Goal: Information Seeking & Learning: Find specific fact

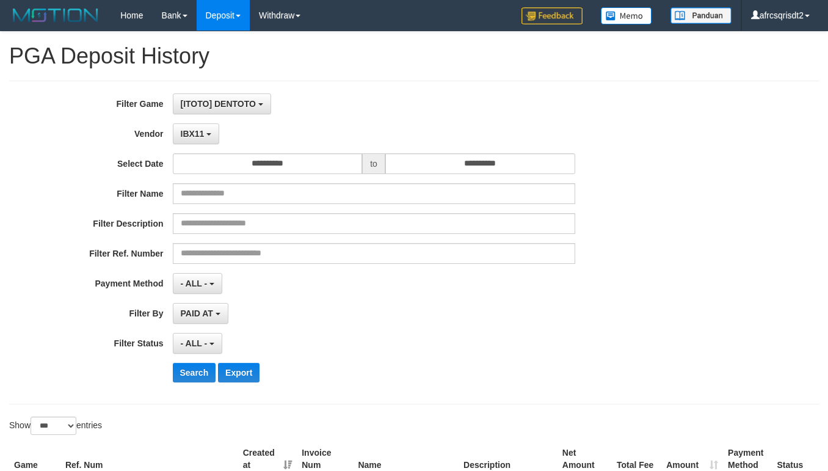
select select "**********"
select select "***"
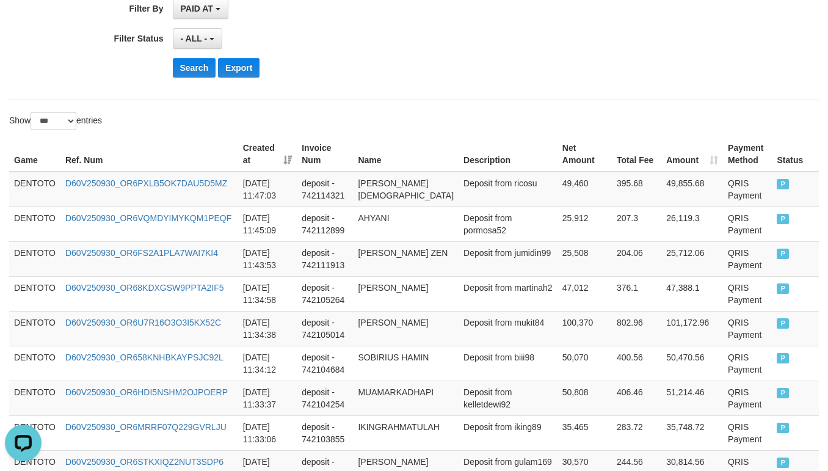
scroll to position [11, 0]
click at [449, 262] on td "ANDRI YANTO ZEN" at bounding box center [406, 258] width 106 height 35
click at [187, 76] on button "Search" at bounding box center [194, 68] width 43 height 20
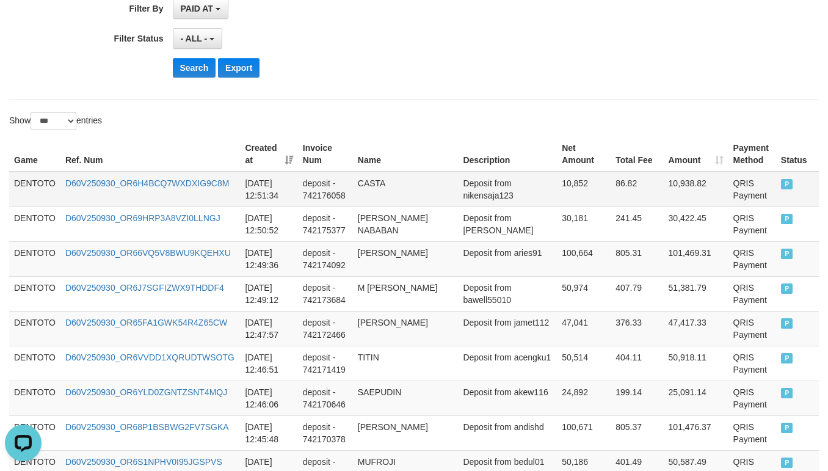
click at [38, 187] on td "DENTOTO" at bounding box center [34, 189] width 51 height 35
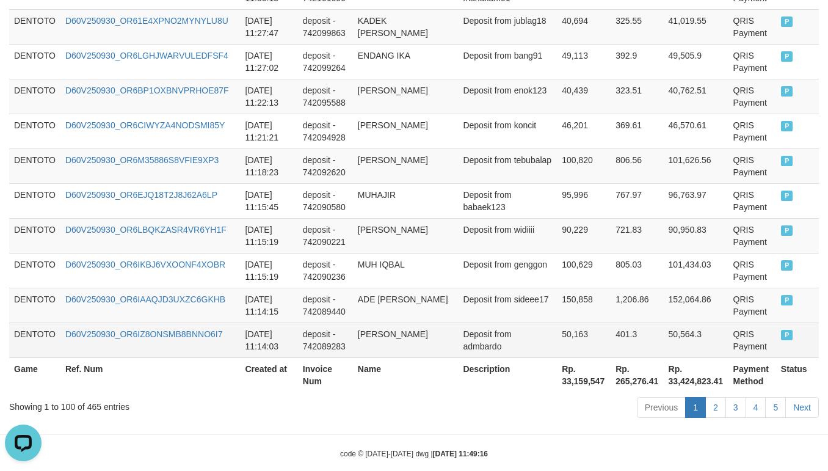
scroll to position [3660, 0]
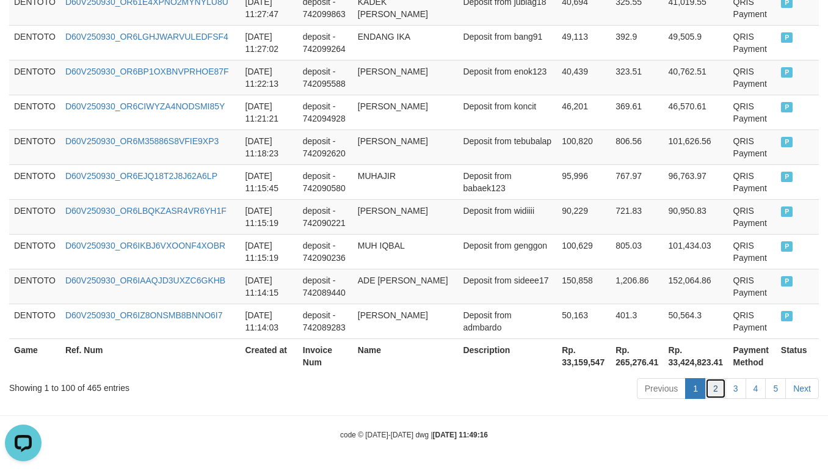
click at [707, 387] on link "2" at bounding box center [715, 388] width 21 height 21
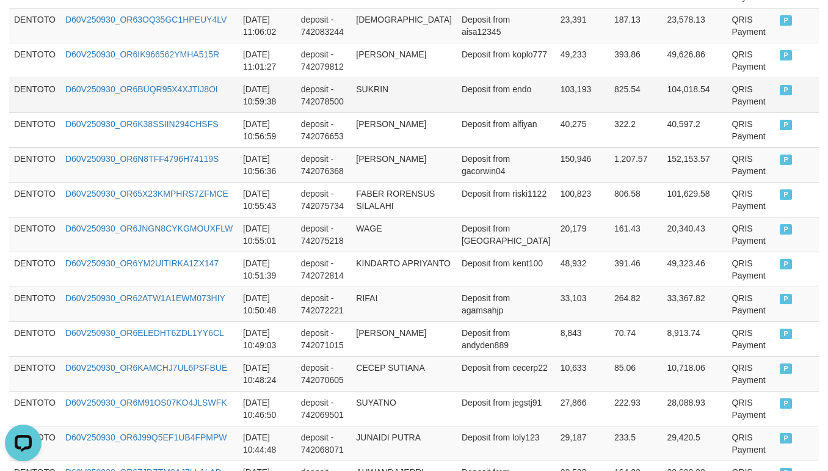
scroll to position [621, 0]
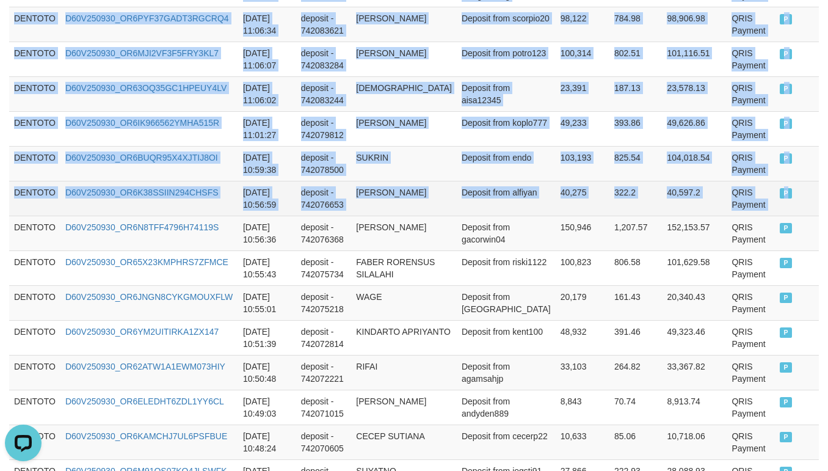
click at [780, 205] on td "P" at bounding box center [797, 198] width 44 height 35
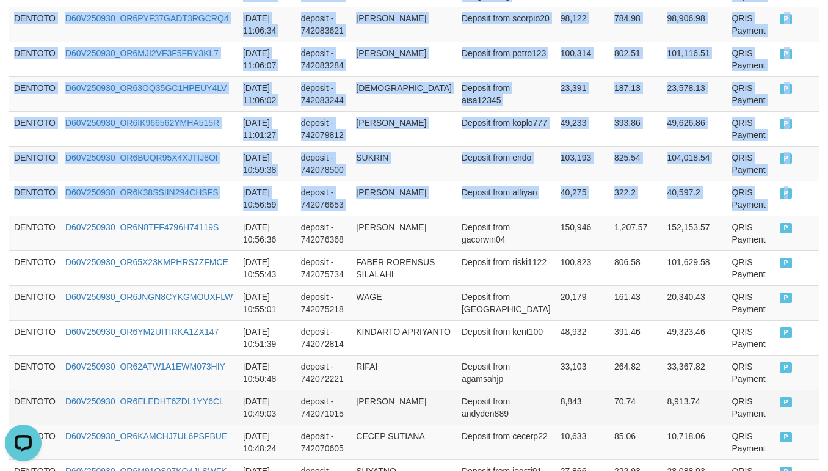
copy tbody "DENTOTO D60V250930_OR6A3I9JUA2WXWL9EDE 2025-09-30 11:12:23 deposit - 742088060 …"
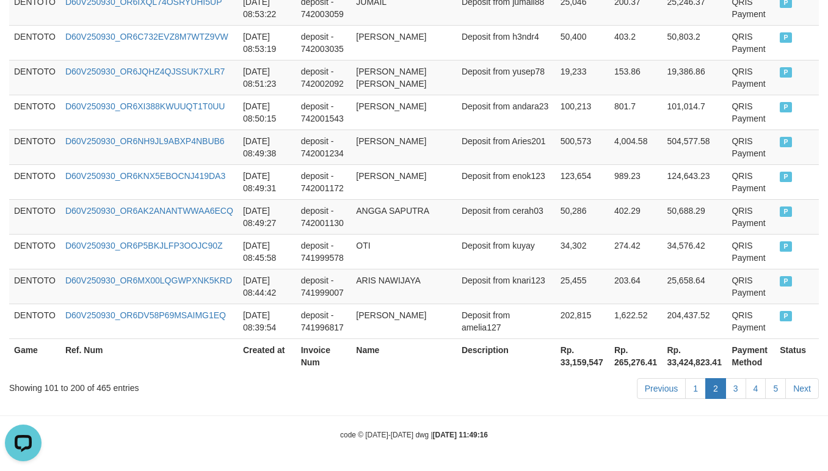
scroll to position [3672, 0]
click at [693, 385] on link "1" at bounding box center [695, 388] width 21 height 21
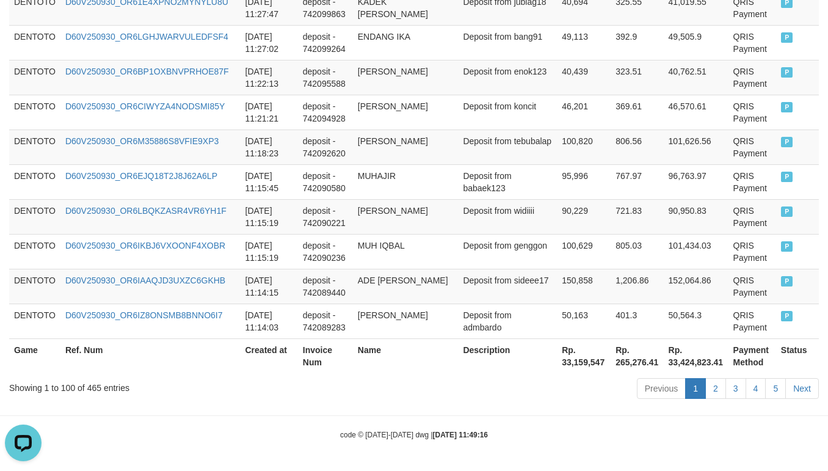
scroll to position [3659, 0]
click at [711, 386] on link "2" at bounding box center [715, 388] width 21 height 21
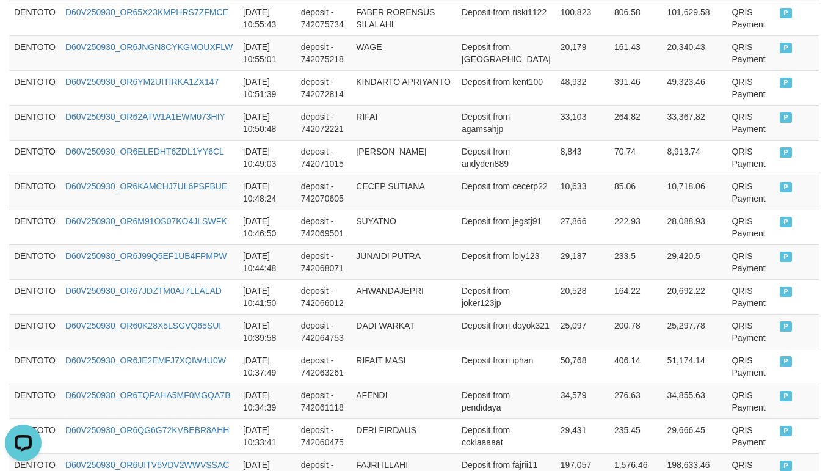
scroll to position [621, 0]
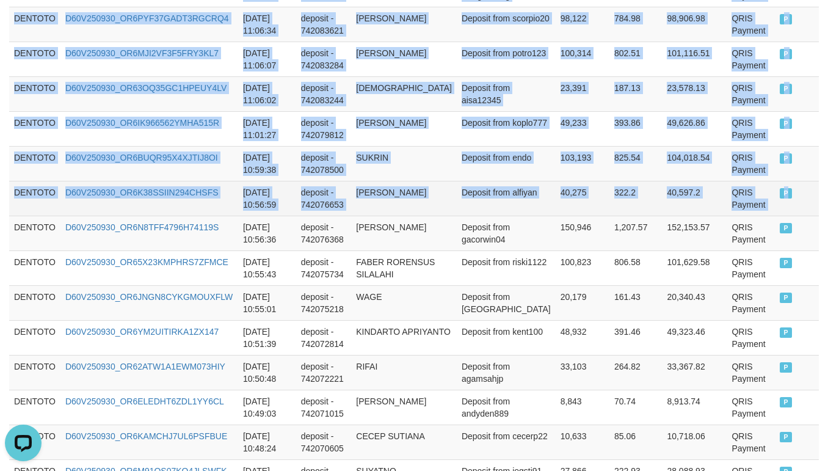
click at [779, 194] on td "P" at bounding box center [797, 198] width 44 height 35
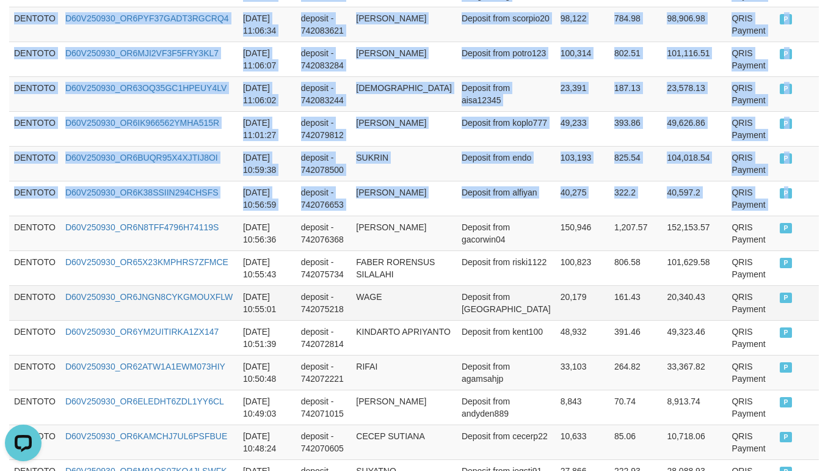
copy tbody "DENTOTO D60V250930_OR6A3I9JUA2WXWL9EDE 2025-09-30 11:12:23 deposit - 742088060 …"
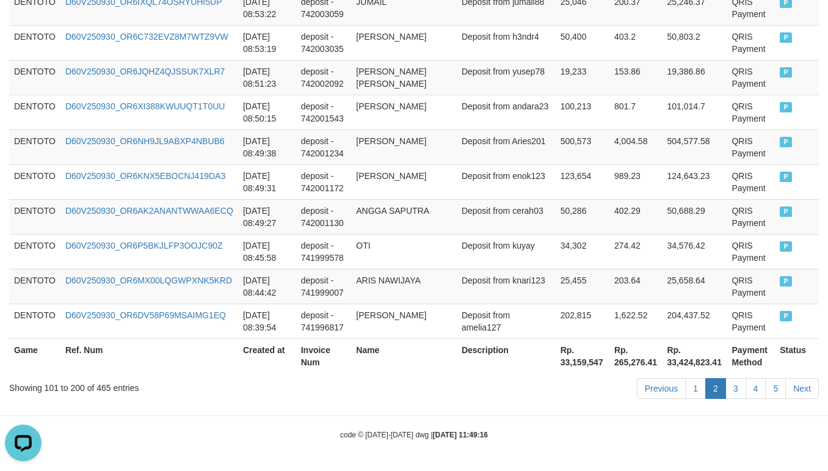
scroll to position [3672, 0]
click at [695, 392] on link "1" at bounding box center [695, 388] width 21 height 21
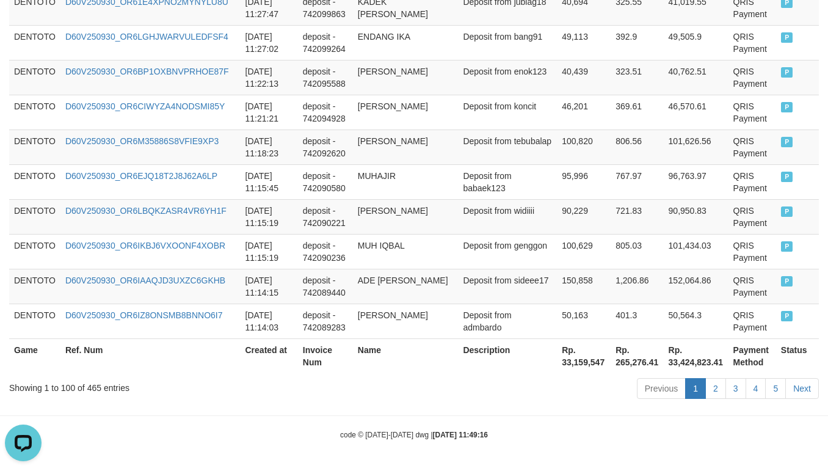
scroll to position [3659, 0]
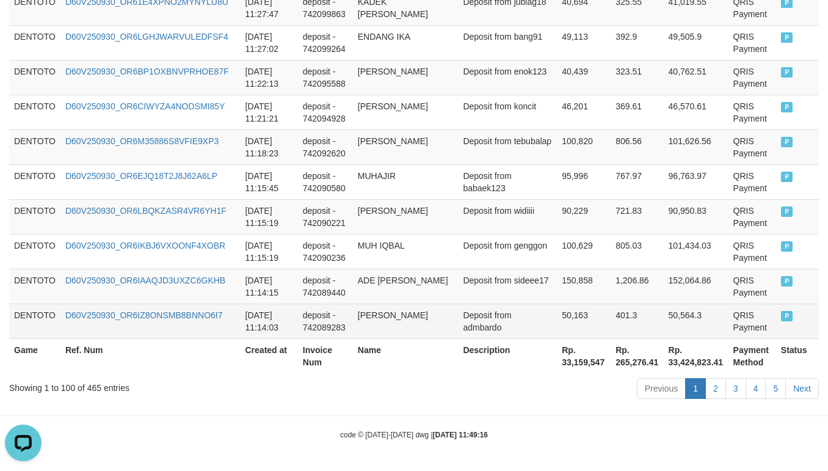
click at [776, 319] on td "P" at bounding box center [797, 320] width 43 height 35
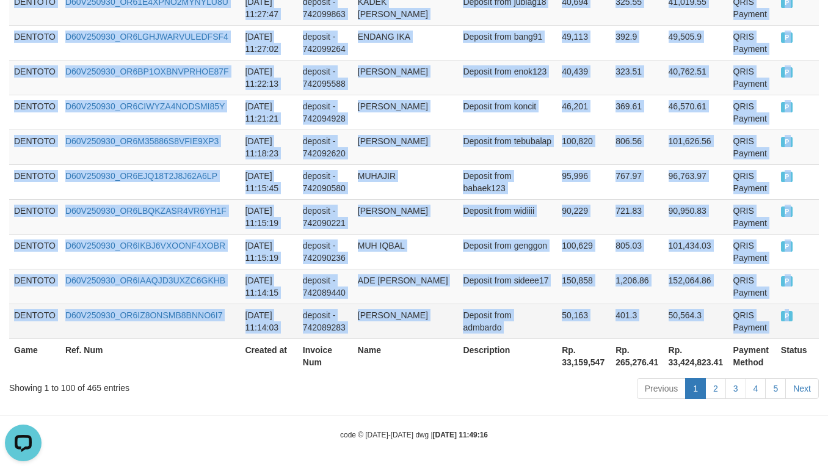
copy tbody "DENTOTO D60V250930_OR6H4BCQ7WXDXIG9C8M 2025-09-30 12:51:34 deposit - 742176058 …"
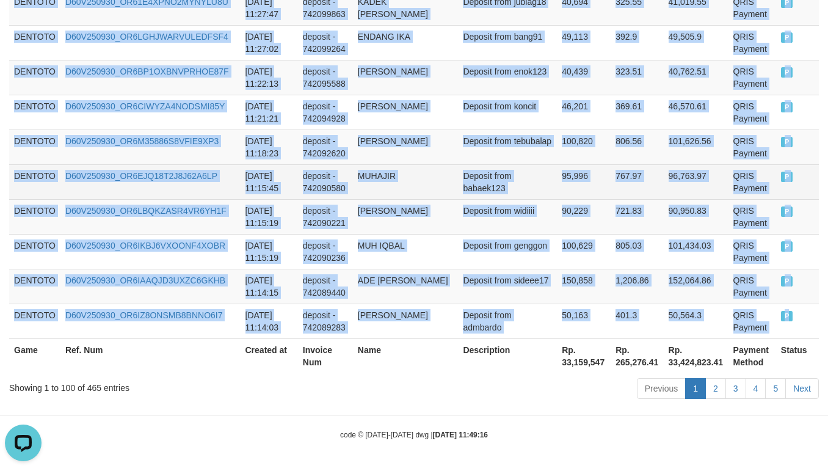
click at [480, 193] on td "Deposit from babaek123" at bounding box center [507, 181] width 99 height 35
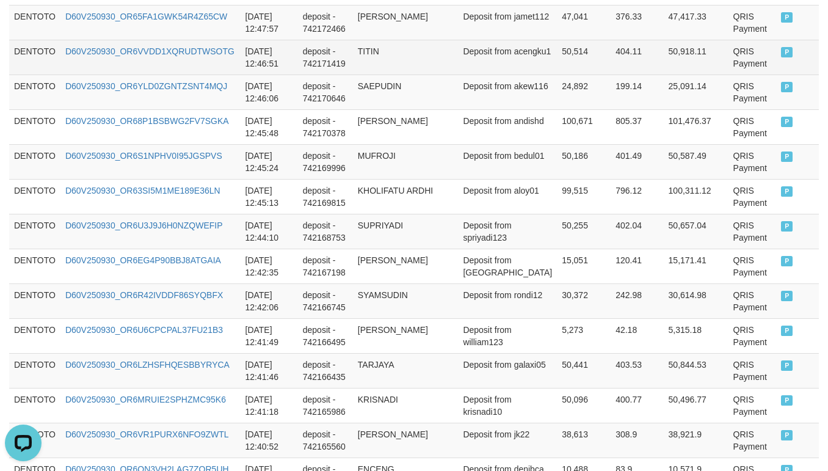
scroll to position [305, 0]
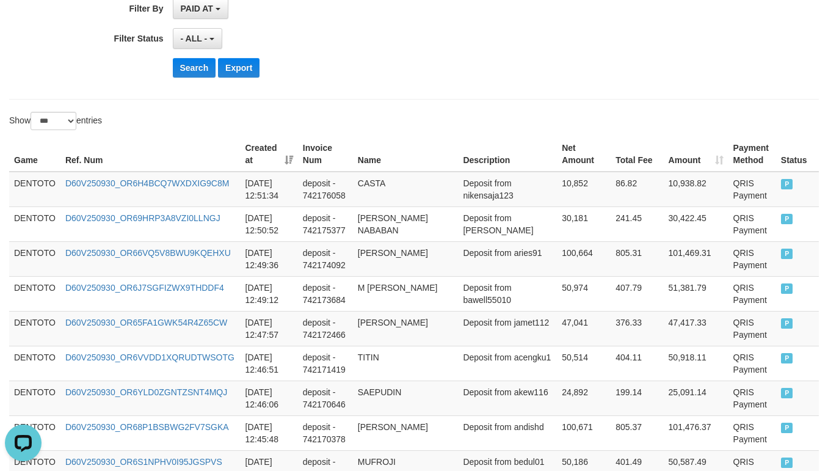
click at [121, 70] on div "Search Export" at bounding box center [345, 68] width 690 height 20
click at [183, 66] on button "Search" at bounding box center [194, 68] width 43 height 20
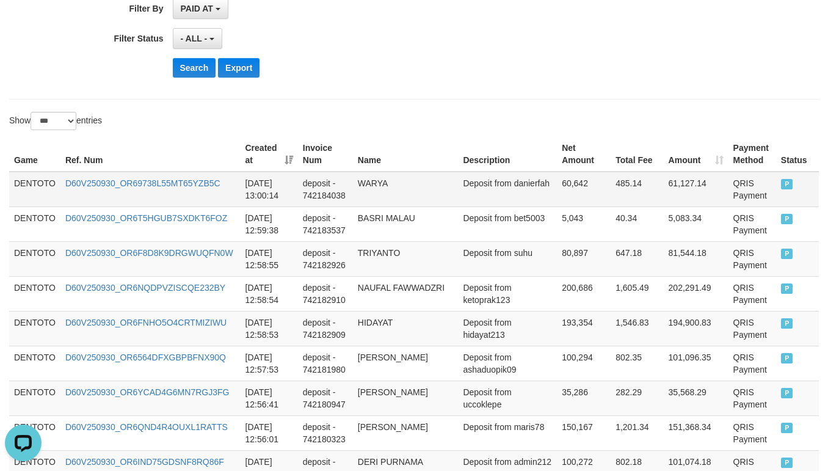
click at [24, 191] on td "DENTOTO" at bounding box center [34, 189] width 51 height 35
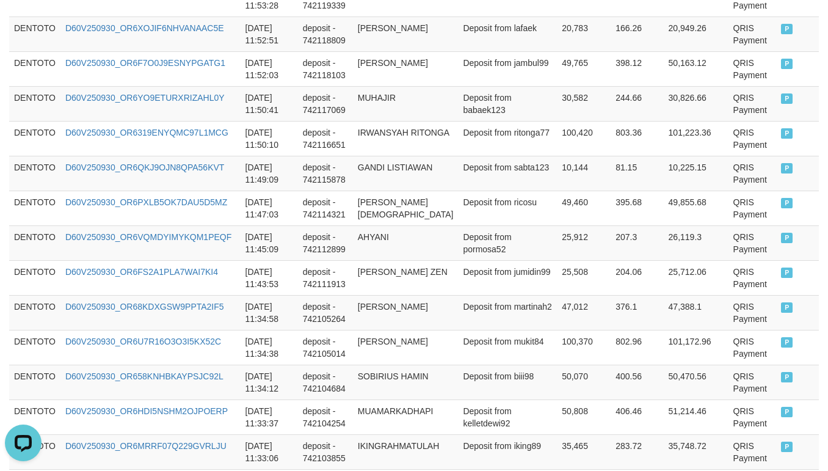
scroll to position [3660, 0]
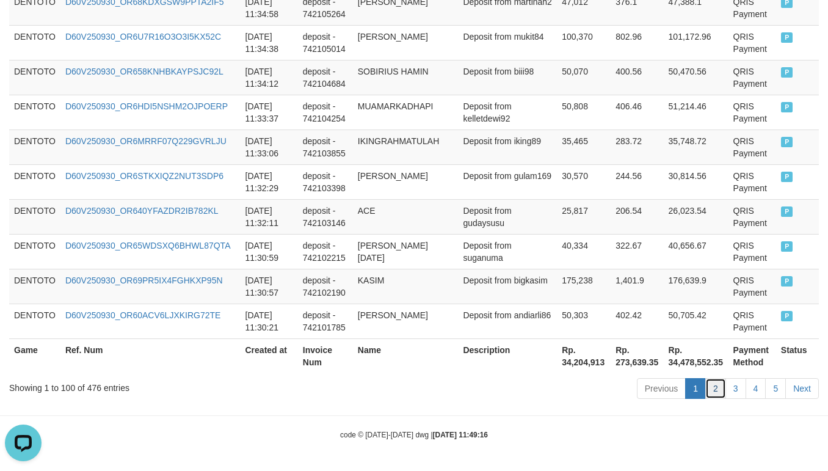
click at [715, 385] on link "2" at bounding box center [715, 388] width 21 height 21
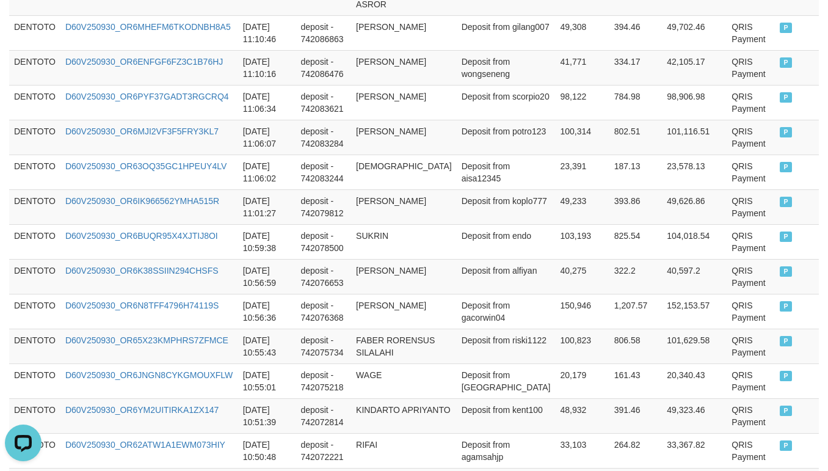
scroll to position [1230, 0]
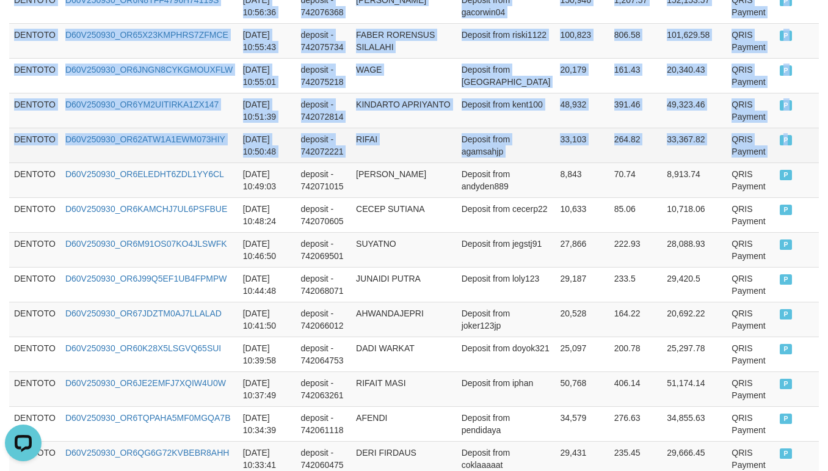
click at [778, 162] on td "P" at bounding box center [797, 145] width 44 height 35
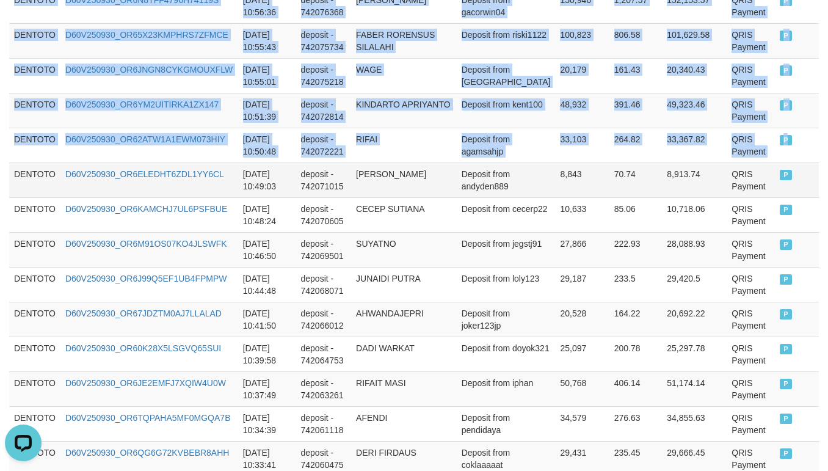
copy tbody "DENTOTO D60V250930_OR655JX20GTAKKZ7S5M 2025-09-30 11:30:13 deposit - 742101696 …"
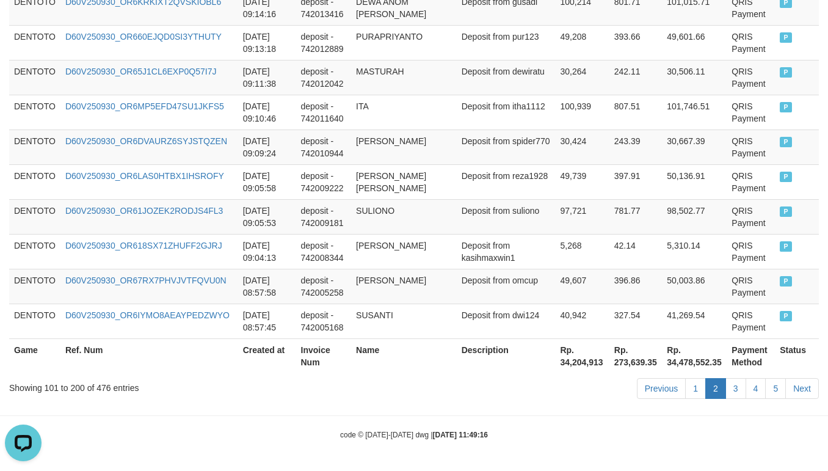
scroll to position [3672, 0]
click at [690, 391] on link "1" at bounding box center [695, 388] width 21 height 21
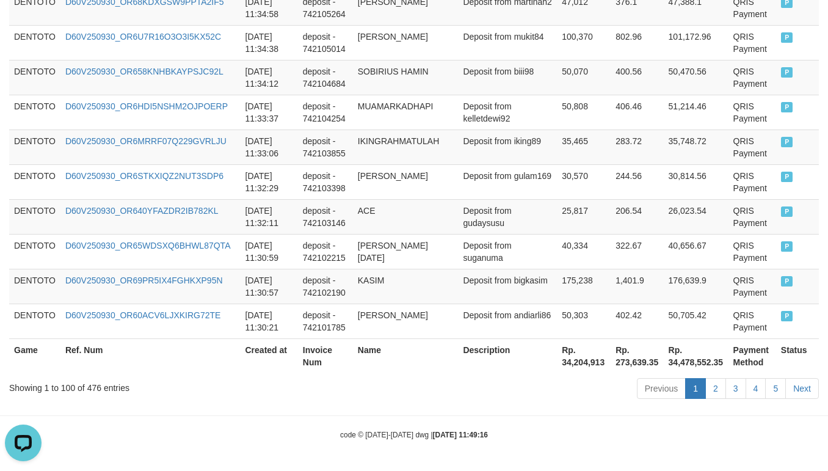
scroll to position [3659, 0]
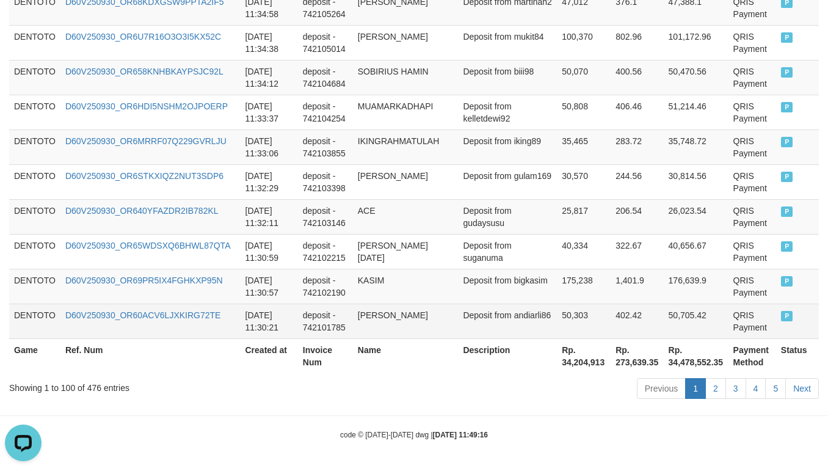
click at [776, 320] on td "P" at bounding box center [797, 320] width 43 height 35
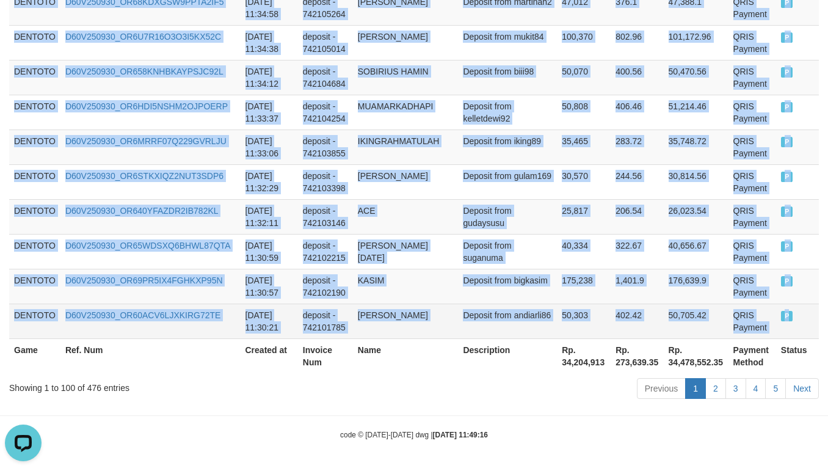
copy tbody "DENTOTO D60V250930_OR69738L55MT65YZB5C 2025-09-30 13:00:14 deposit - 742184038 …"
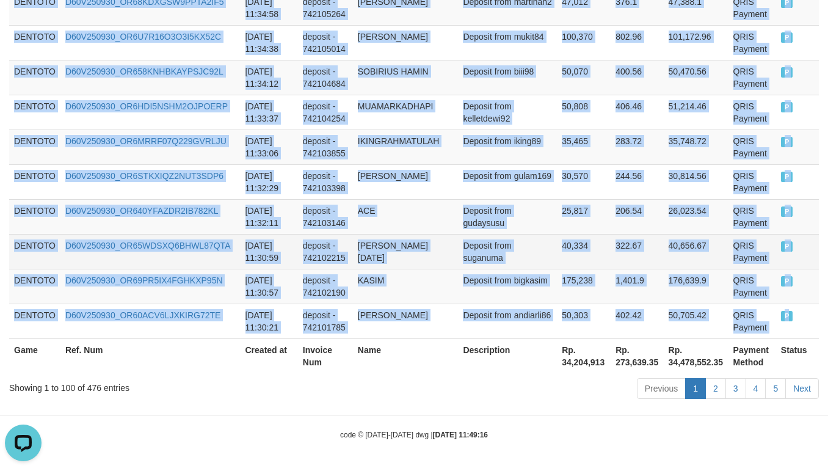
click at [427, 245] on td "RIKI RAMADAN" at bounding box center [406, 251] width 106 height 35
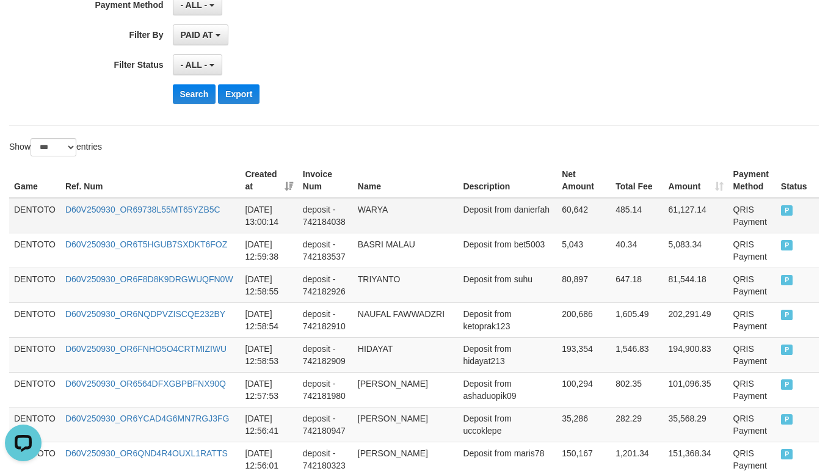
scroll to position [305, 0]
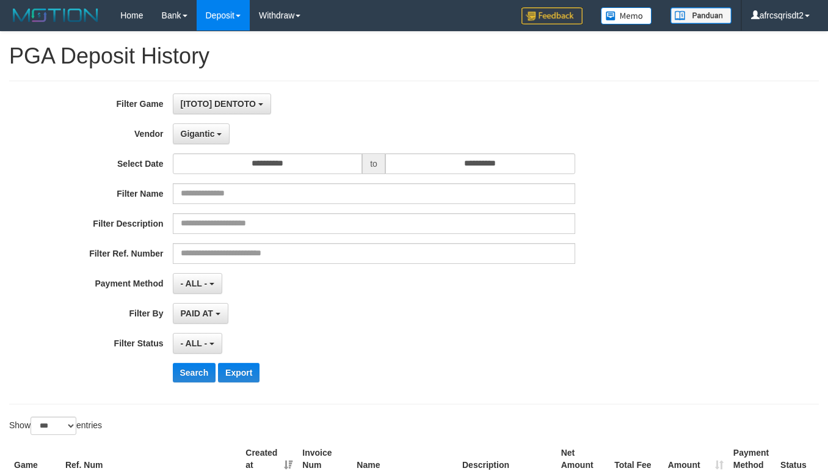
select select "**********"
select select "***"
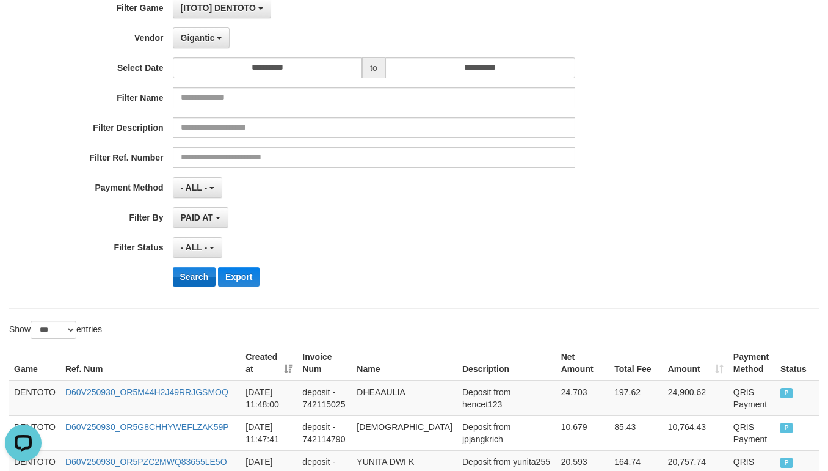
scroll to position [11, 0]
click at [176, 276] on button "Search" at bounding box center [194, 277] width 43 height 20
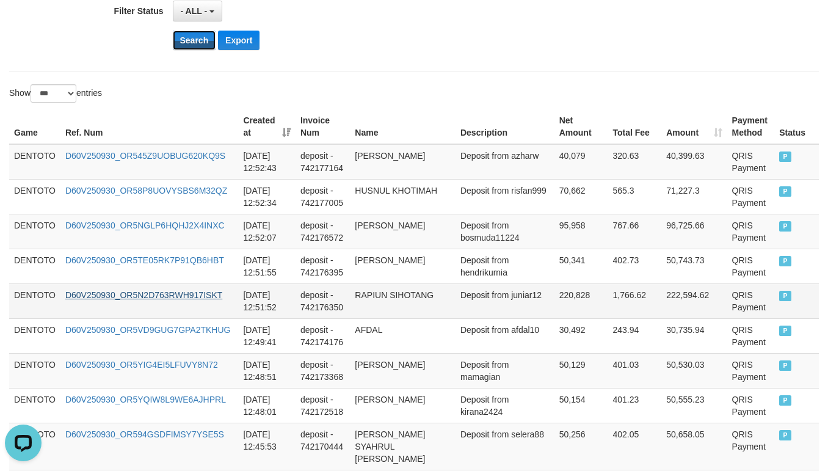
scroll to position [401, 0]
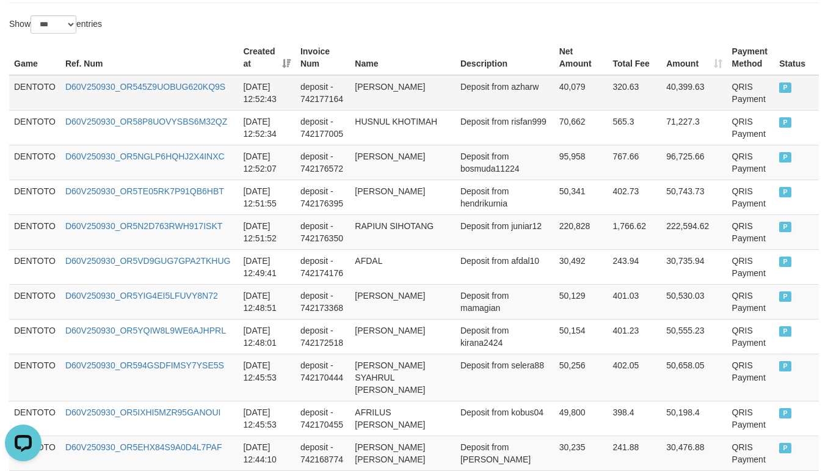
click at [17, 85] on td "DENTOTO" at bounding box center [34, 92] width 51 height 35
drag, startPoint x: 15, startPoint y: 85, endPoint x: 39, endPoint y: 106, distance: 32.0
click at [16, 86] on td "DENTOTO" at bounding box center [34, 92] width 51 height 35
click at [10, 93] on td "DENTOTO" at bounding box center [34, 92] width 51 height 35
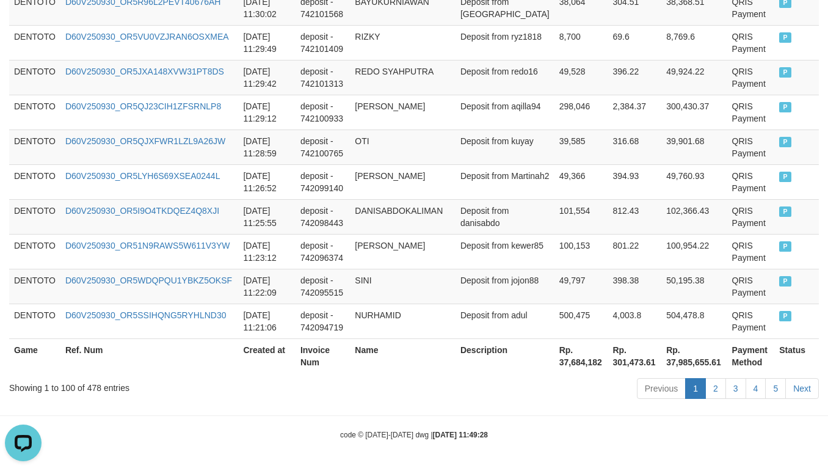
scroll to position [3647, 0]
click at [712, 385] on link "2" at bounding box center [715, 388] width 21 height 21
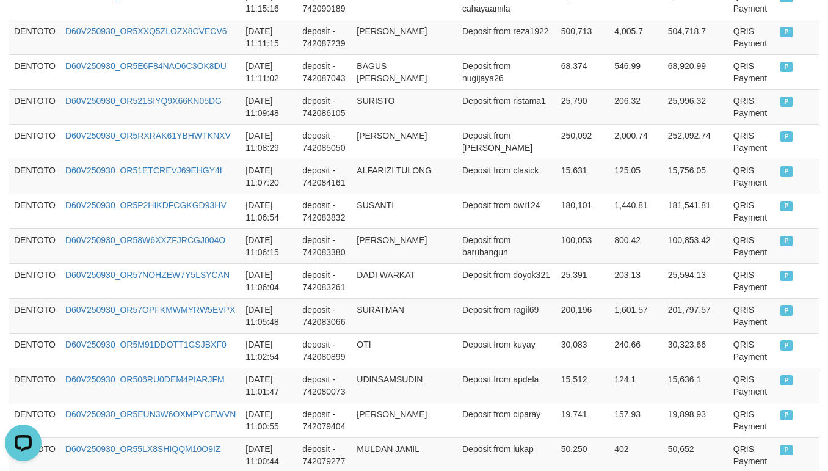
scroll to position [901, 0]
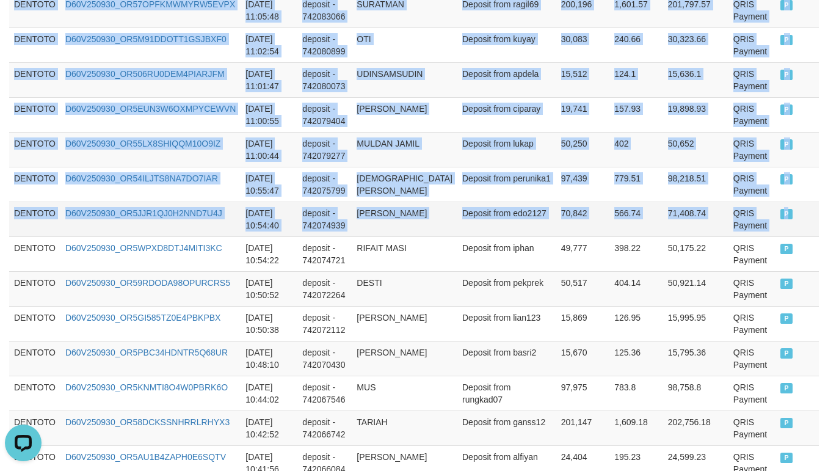
click at [775, 236] on td "P" at bounding box center [796, 218] width 43 height 35
copy tbody "DENTOTO D60V250930_OR5B88C35G7WL437Y9H [DATE] 11:20:44 deposit - 742094424 [PER…"
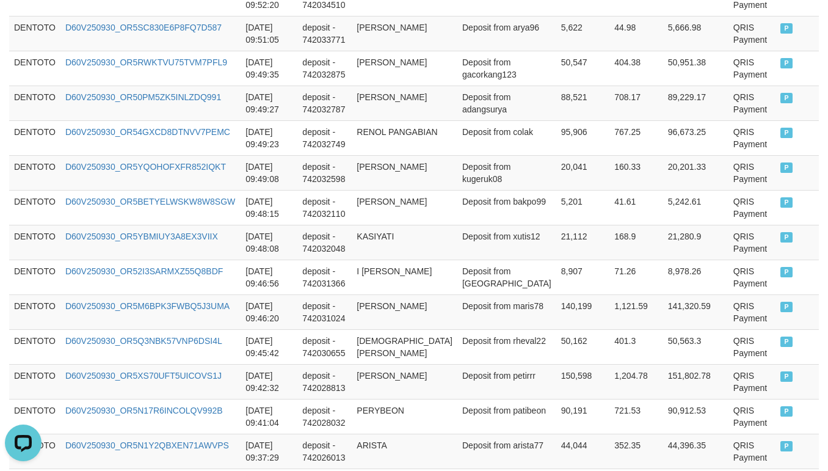
scroll to position [3647, 0]
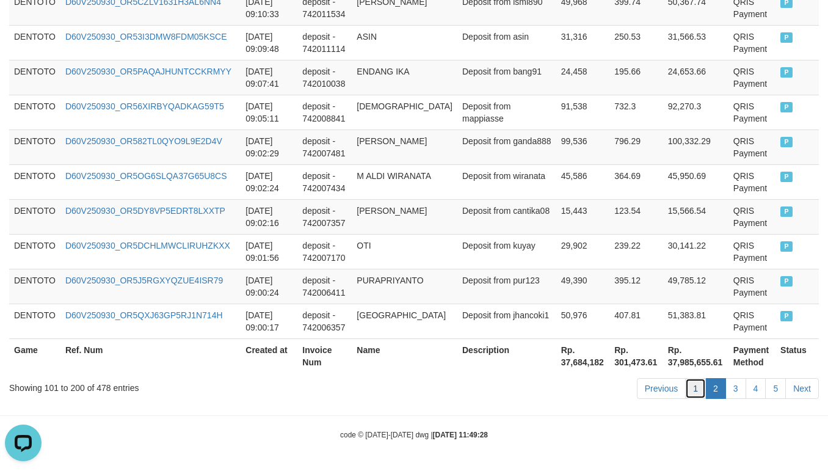
click at [695, 386] on link "1" at bounding box center [695, 388] width 21 height 21
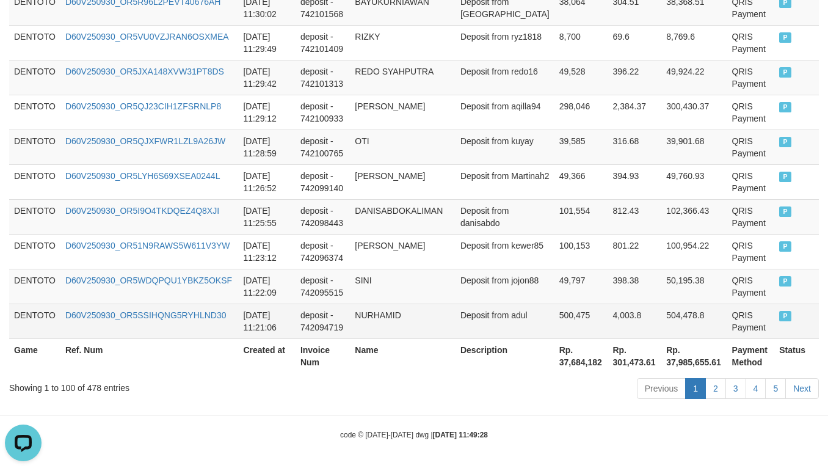
click at [779, 315] on span "P" at bounding box center [785, 316] width 12 height 10
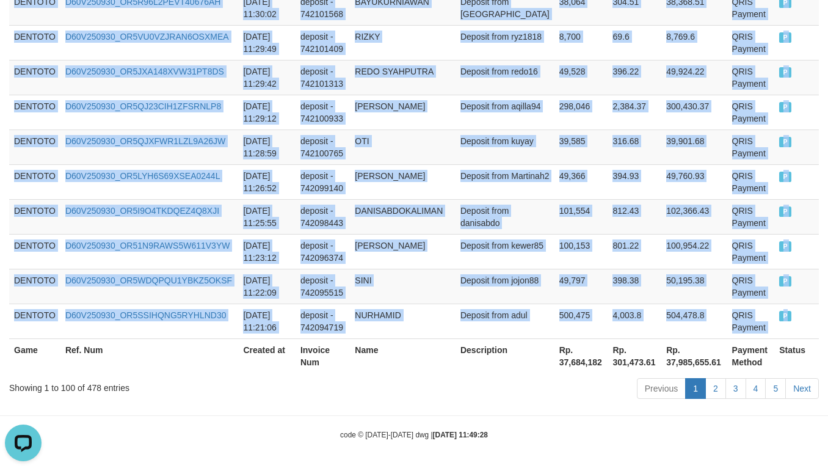
copy tbody "DENTOTO D60V250930_OR545Z9UOBUG620KQ9S [DATE] 12:52:43 deposit - 742177164 [PER…"
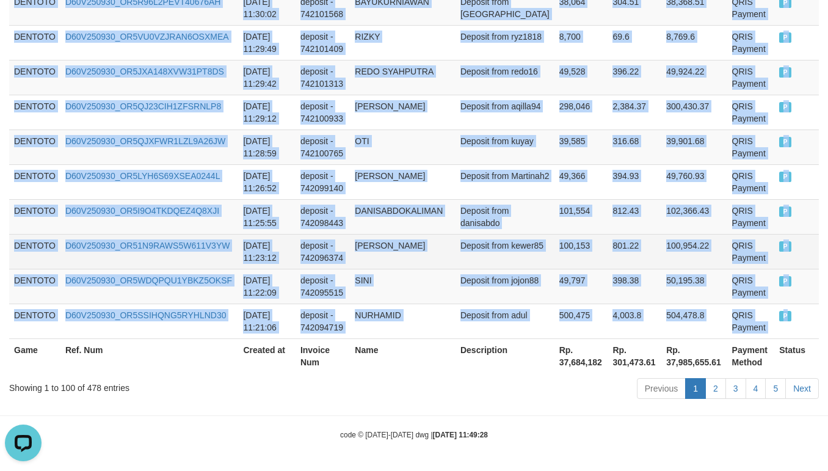
click at [486, 242] on td "Deposit from kewer85" at bounding box center [504, 251] width 99 height 35
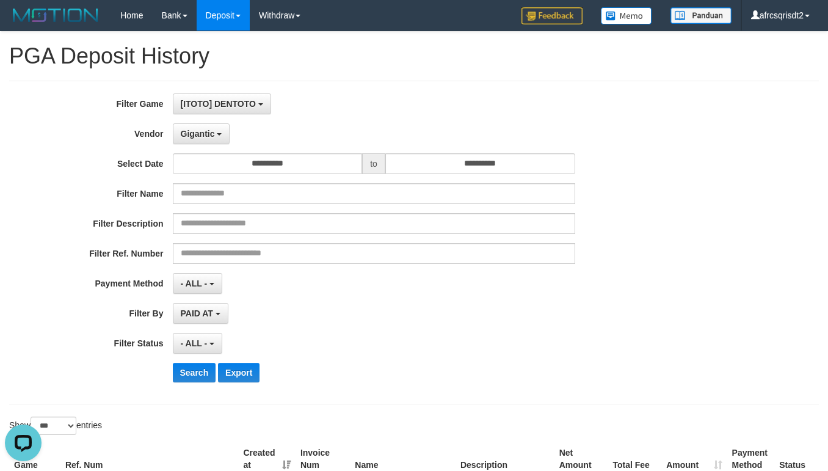
scroll to position [305, 0]
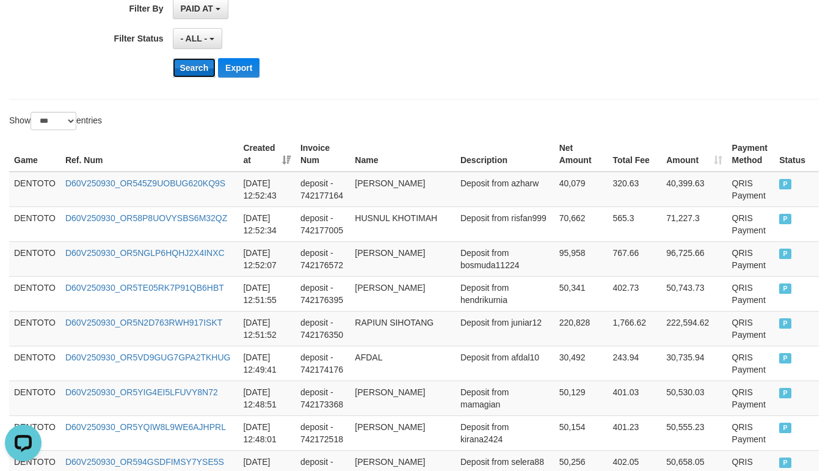
click at [185, 68] on button "Search" at bounding box center [194, 68] width 43 height 20
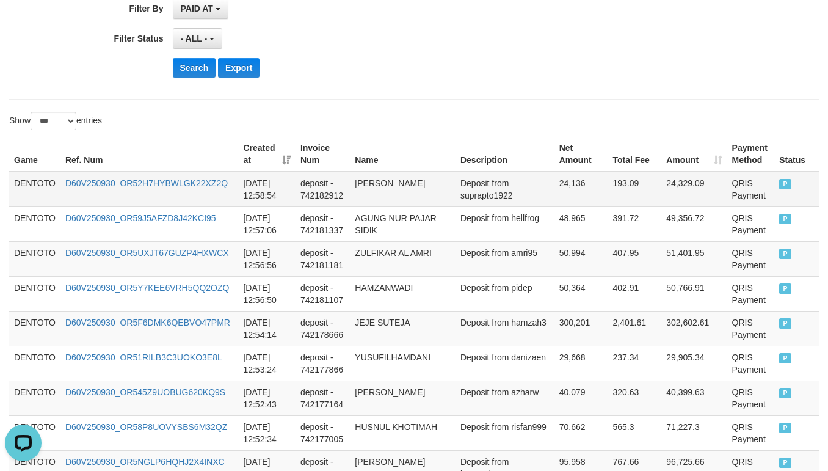
click at [24, 182] on td "DENTOTO" at bounding box center [34, 189] width 51 height 35
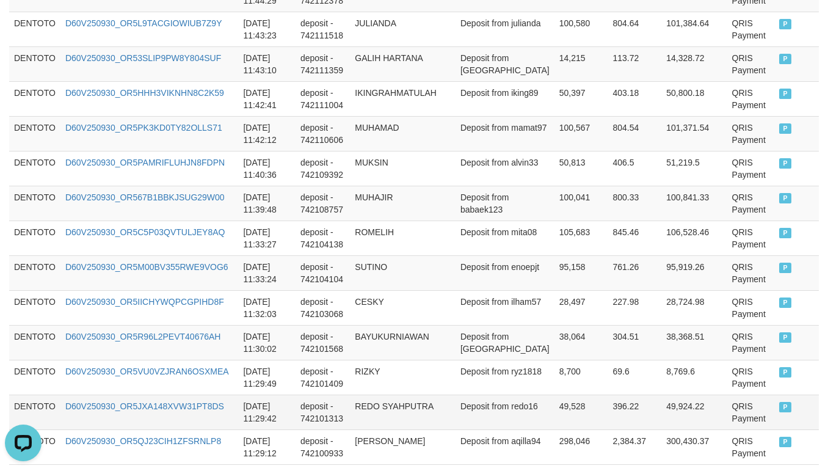
scroll to position [3672, 0]
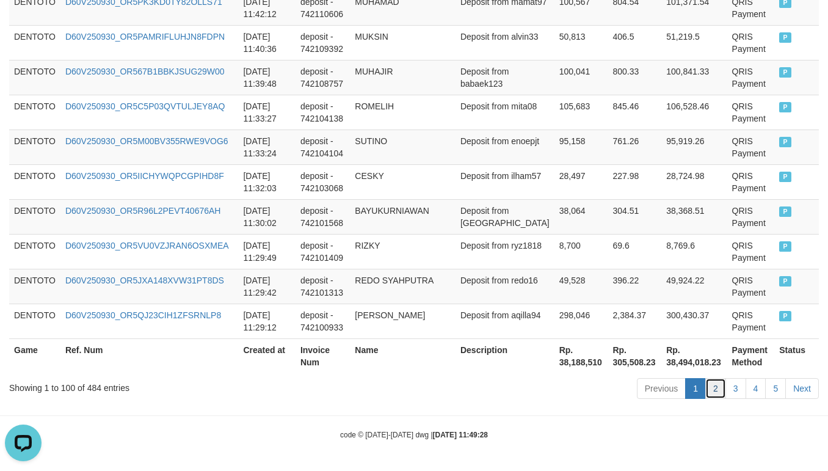
click at [705, 390] on link "2" at bounding box center [715, 388] width 21 height 21
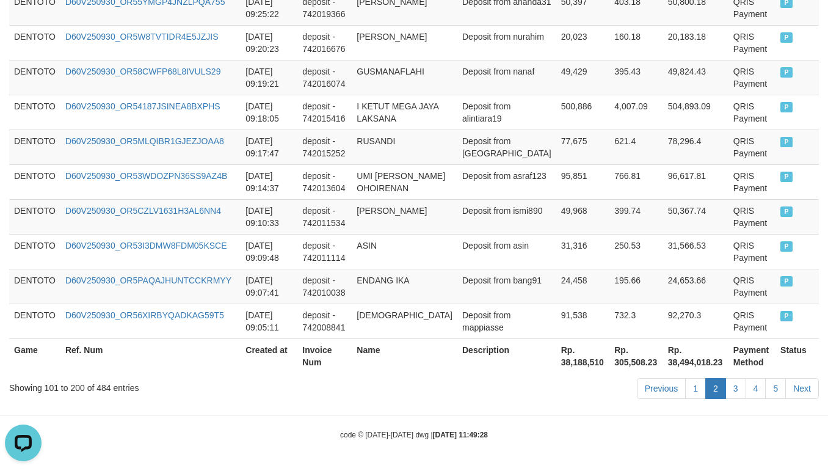
scroll to position [3647, 0]
click at [695, 391] on link "1" at bounding box center [695, 388] width 21 height 21
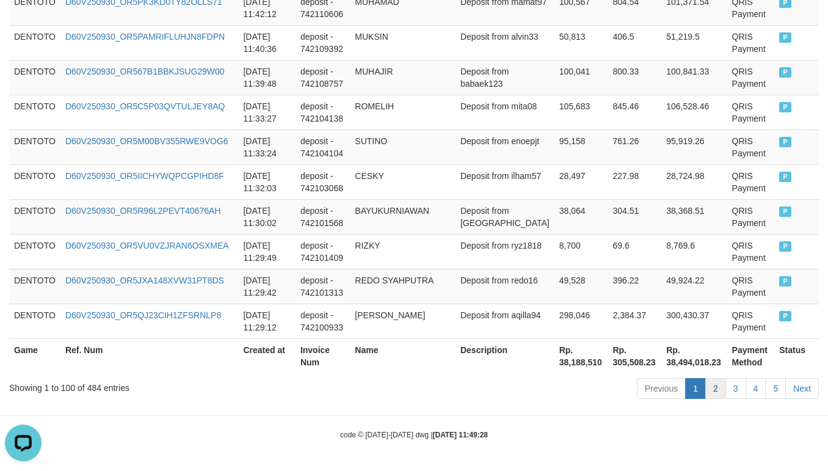
scroll to position [3672, 0]
click at [712, 388] on link "2" at bounding box center [715, 388] width 21 height 21
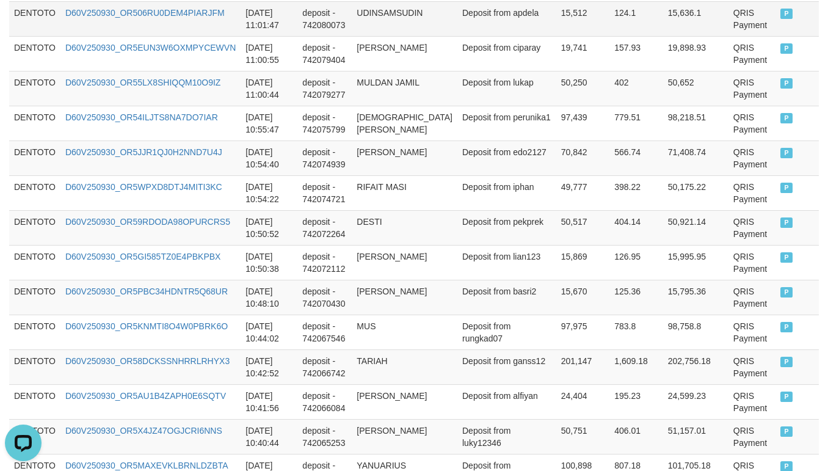
scroll to position [1205, 0]
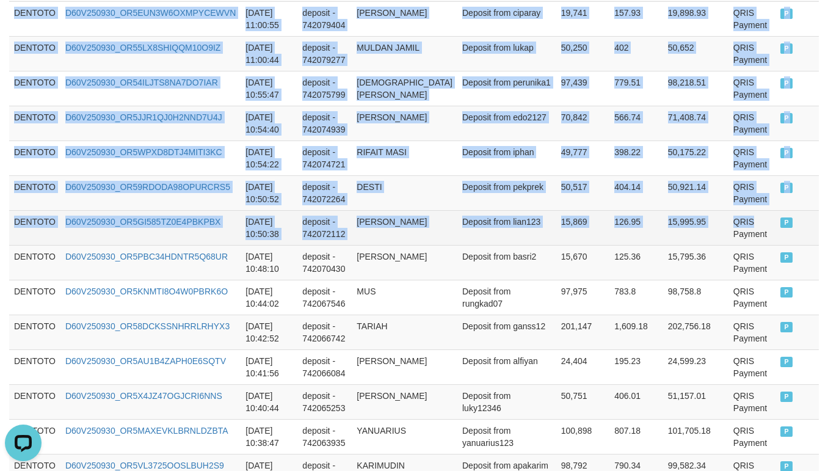
click at [753, 223] on td "QRIS Payment" at bounding box center [751, 227] width 47 height 35
copy tbody "DENTOTO D60V250930_OR5QJXFWR1LZL9A26JW [DATE] 11:28:59 deposit - 742100765 OTI …"
click at [775, 238] on td "P" at bounding box center [796, 227] width 43 height 35
copy tbody "DENTOTO D60V250930_OR5QJXFWR1LZL9A26JW [DATE] 11:28:59 deposit - 742100765 OTI …"
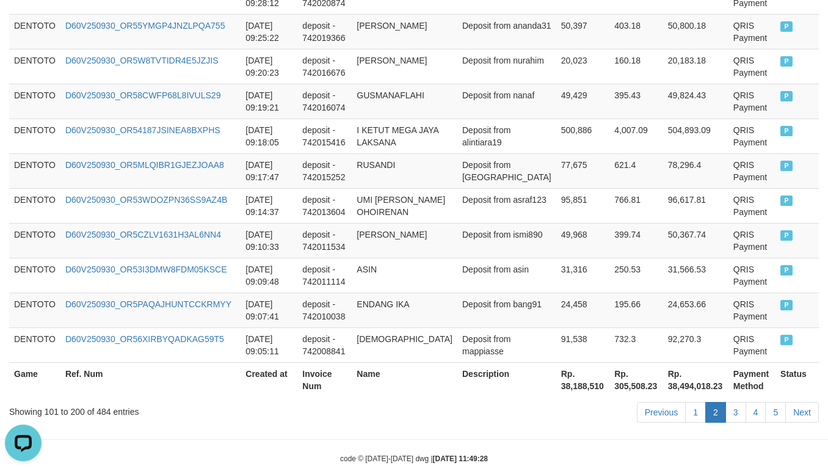
scroll to position [3647, 0]
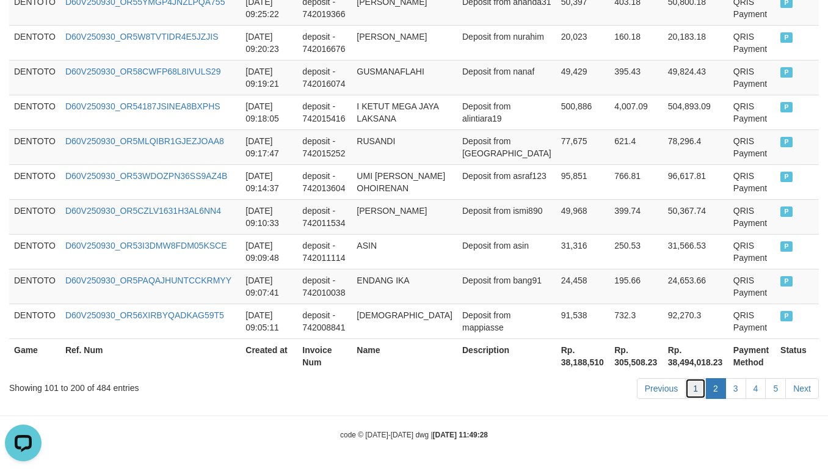
click at [692, 390] on link "1" at bounding box center [695, 388] width 21 height 21
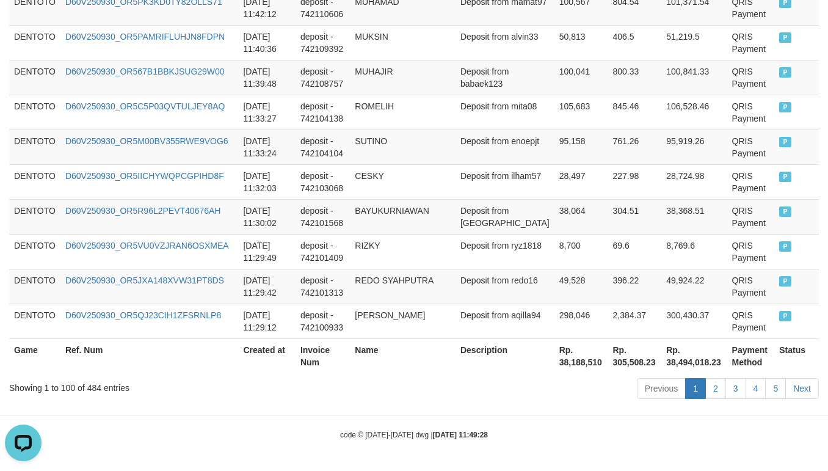
scroll to position [3672, 0]
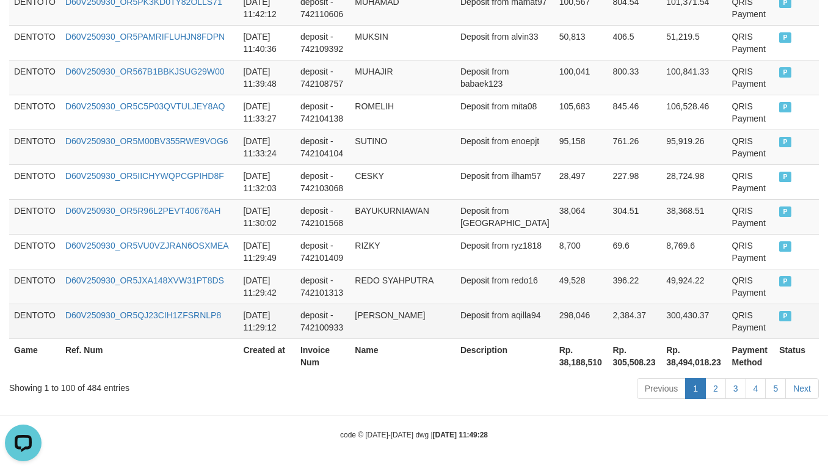
click at [774, 321] on td "P" at bounding box center [796, 320] width 45 height 35
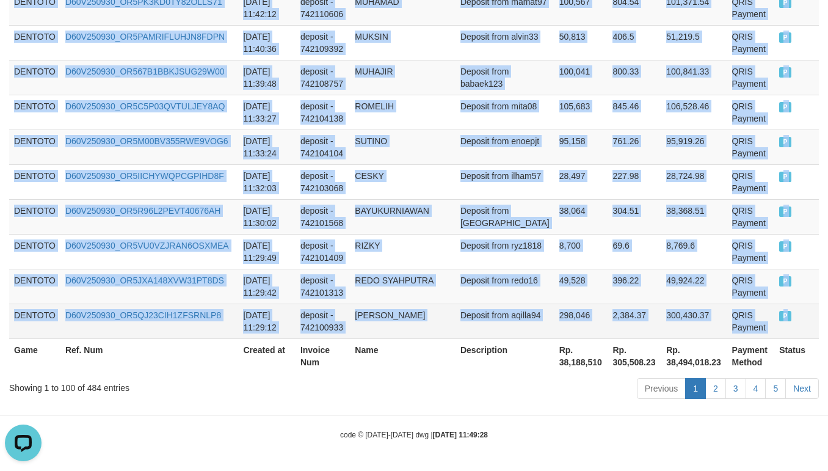
copy tbody "DENTOTO D60V250930_OR52H7HYBWLGK22XZ2Q [DATE] 12:58:54 deposit - 742182912 [PER…"
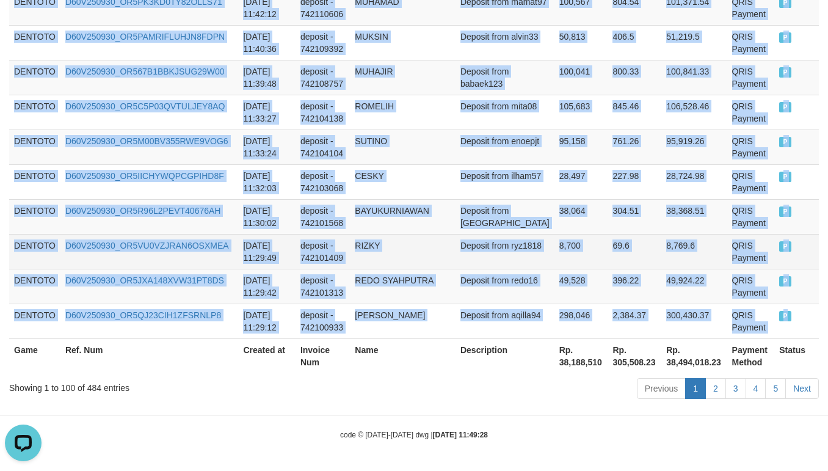
click at [497, 259] on td "Deposit from ryz1818" at bounding box center [504, 251] width 99 height 35
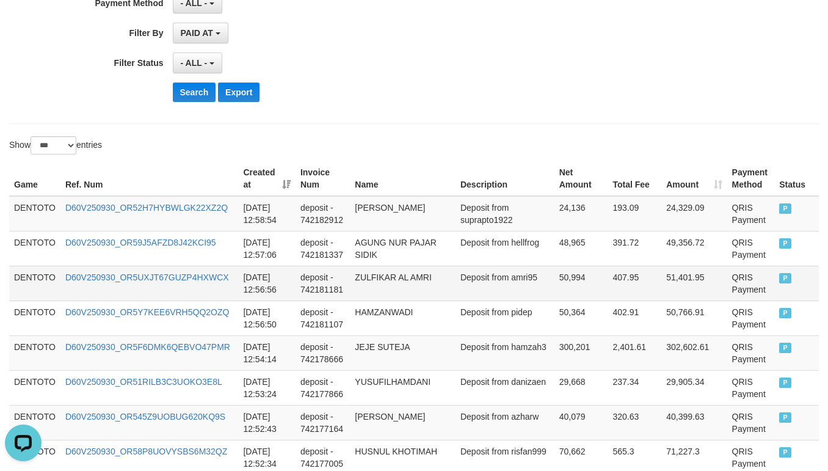
scroll to position [305, 0]
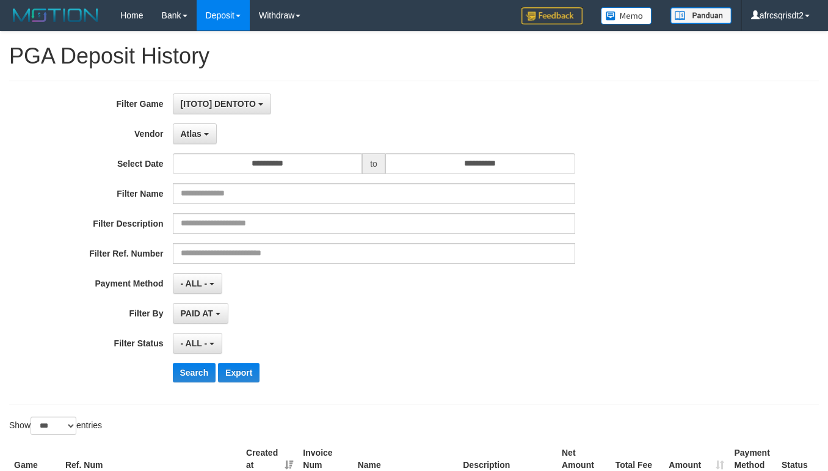
select select "**********"
select select "***"
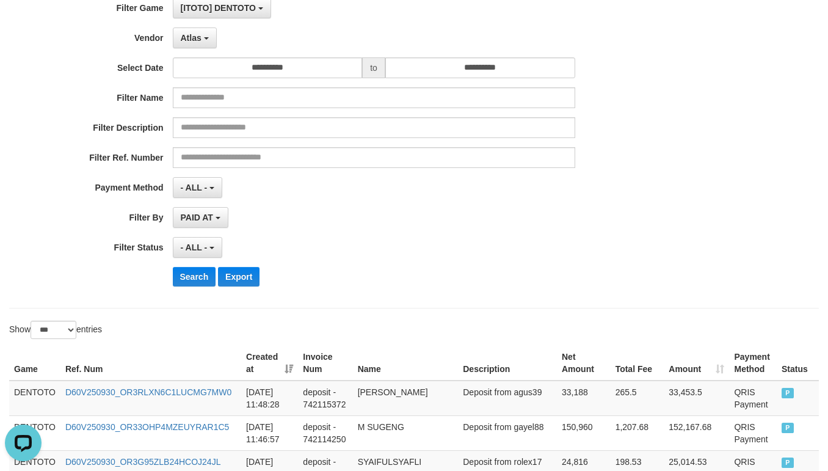
scroll to position [11, 0]
click at [179, 275] on button "Search" at bounding box center [194, 277] width 43 height 20
click at [341, 238] on div "**********" at bounding box center [345, 147] width 690 height 298
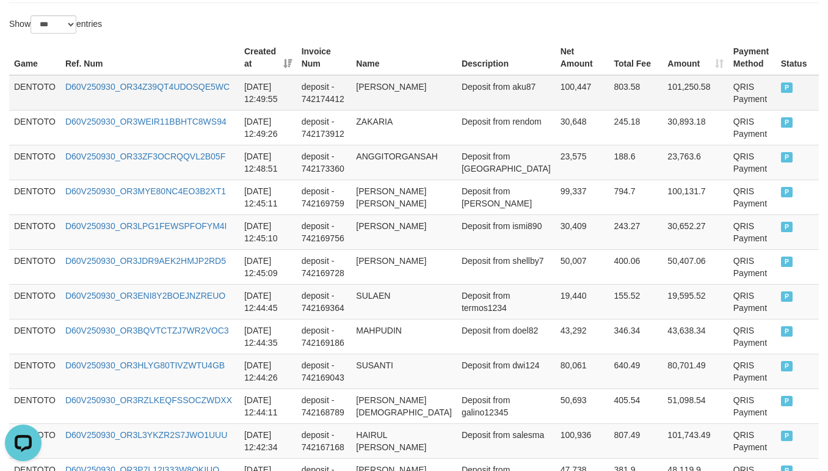
click at [21, 94] on td "DENTOTO" at bounding box center [34, 92] width 51 height 35
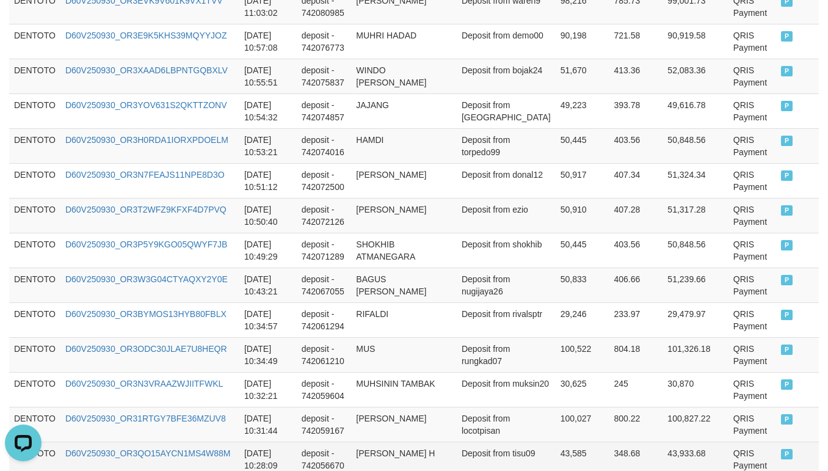
scroll to position [3342, 0]
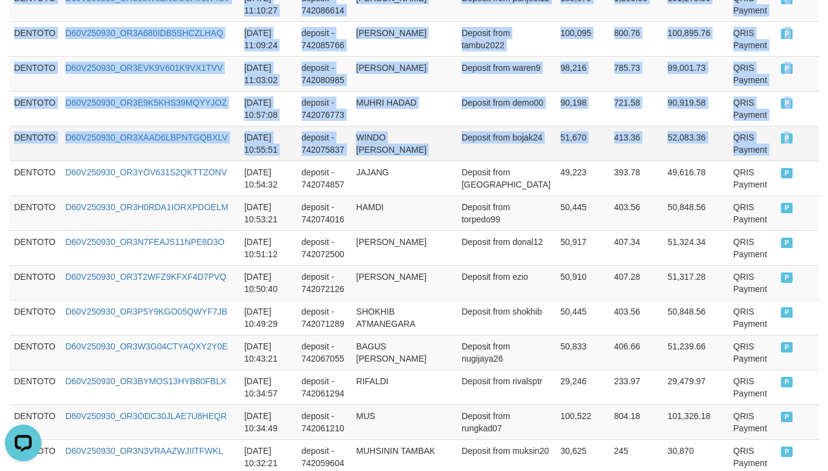
click at [781, 143] on span "P" at bounding box center [787, 138] width 12 height 10
copy tbody "DENTOTO D60V250930_OR34Z39QT4UDOSQE5WC 2025-09-30 12:49:55 deposit - 742174412 …"
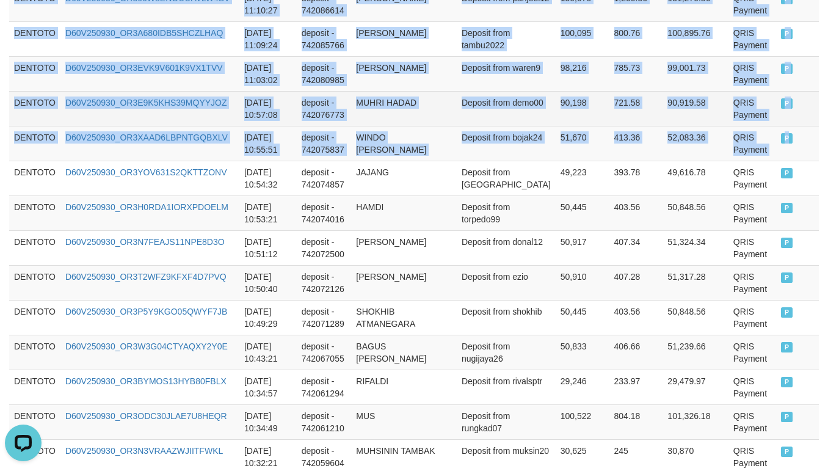
click at [338, 126] on td "deposit - 742076773" at bounding box center [324, 108] width 55 height 35
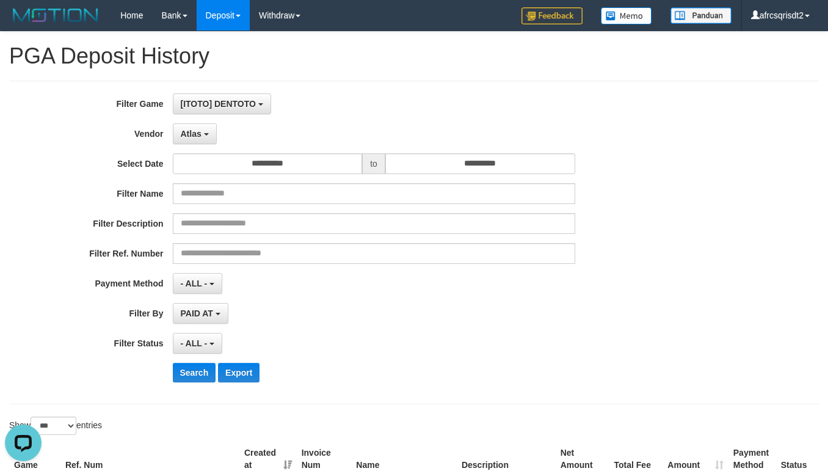
scroll to position [305, 0]
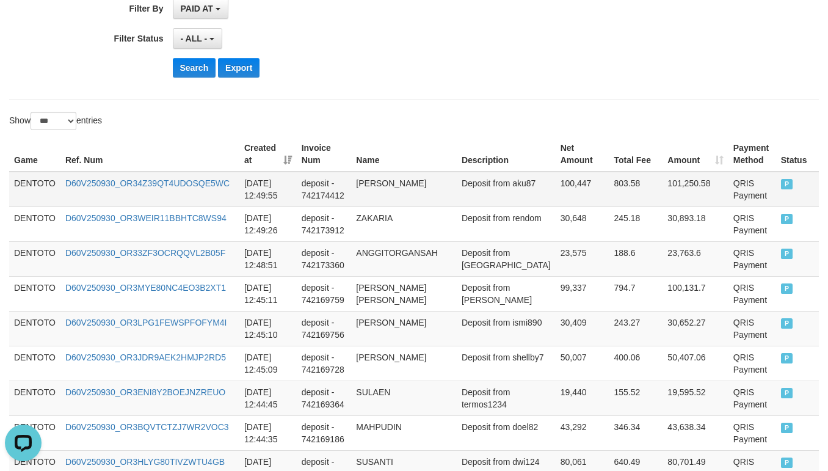
click at [30, 193] on td "DENTOTO" at bounding box center [34, 189] width 51 height 35
drag, startPoint x: 30, startPoint y: 193, endPoint x: 33, endPoint y: 200, distance: 7.9
click at [33, 200] on td "DENTOTO" at bounding box center [34, 189] width 51 height 35
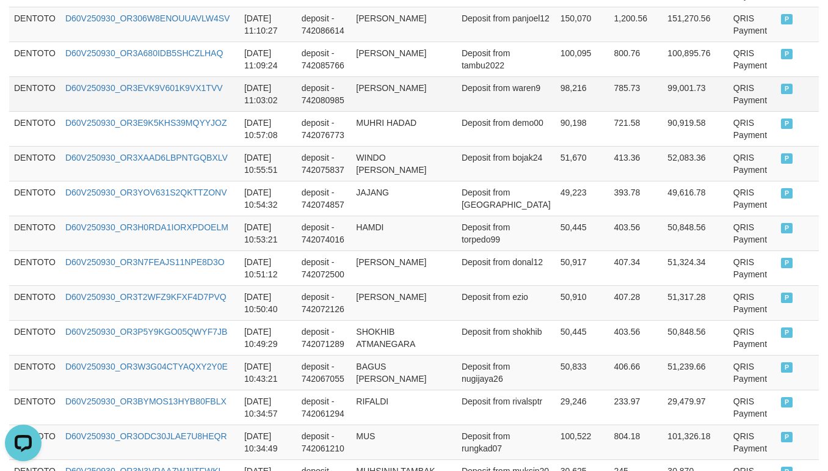
scroll to position [3357, 0]
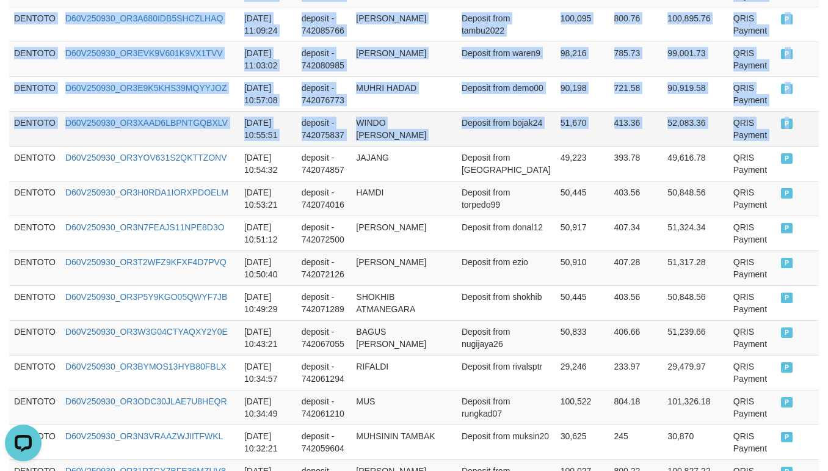
click at [792, 146] on td "P" at bounding box center [797, 128] width 43 height 35
copy tbody "DENTOTO D60V250930_OR34Z39QT4UDOSQE5WC 2025-09-30 12:49:55 deposit - 742174412 …"
click at [350, 140] on td "deposit - 742075837" at bounding box center [324, 128] width 55 height 35
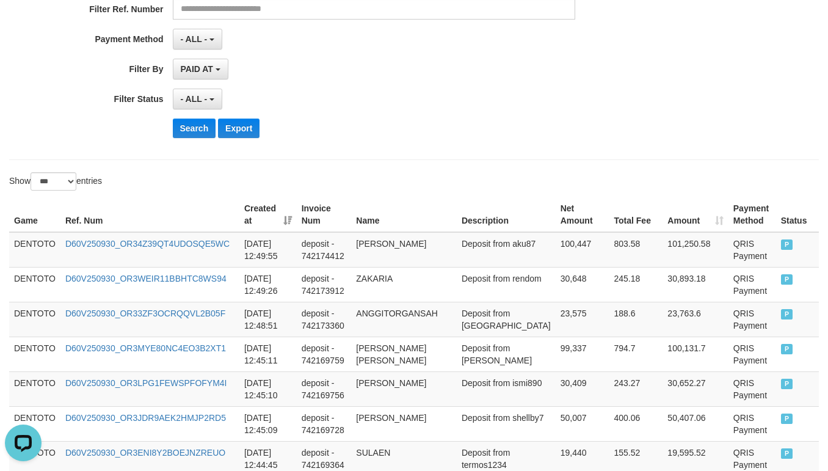
scroll to position [305, 0]
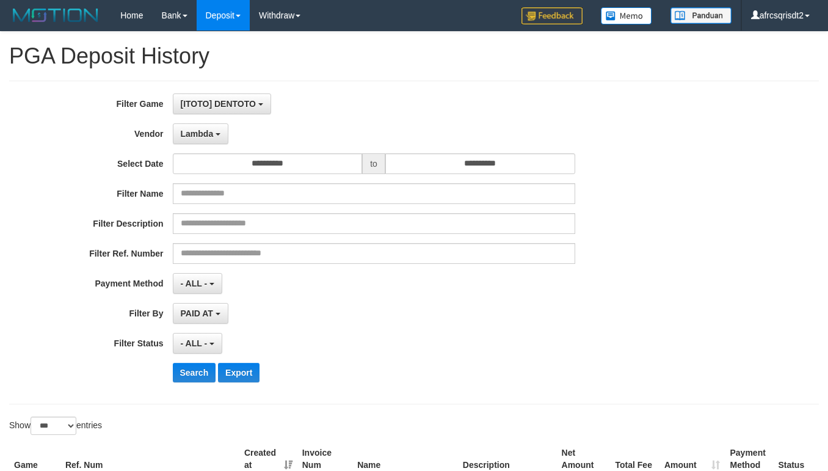
select select "**********"
select select "***"
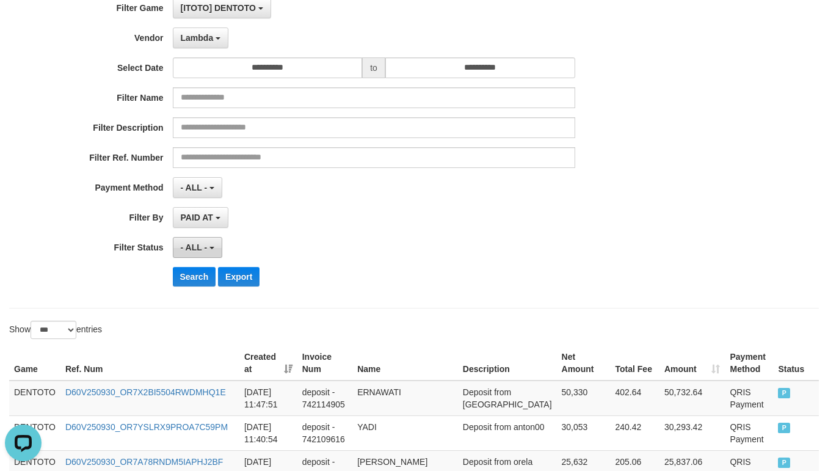
scroll to position [11, 0]
click at [192, 295] on div "**********" at bounding box center [345, 147] width 690 height 298
click at [196, 286] on button "Search" at bounding box center [194, 277] width 43 height 20
click at [39, 389] on td "DENTOTO" at bounding box center [34, 397] width 51 height 35
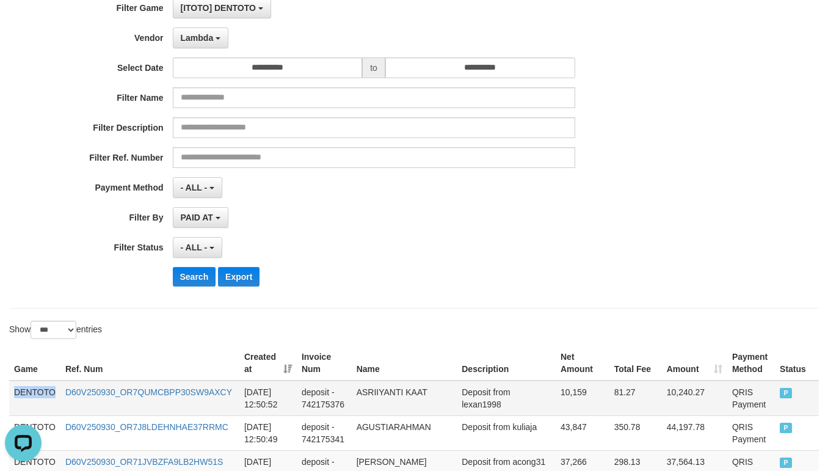
click at [39, 389] on td "DENTOTO" at bounding box center [34, 397] width 51 height 35
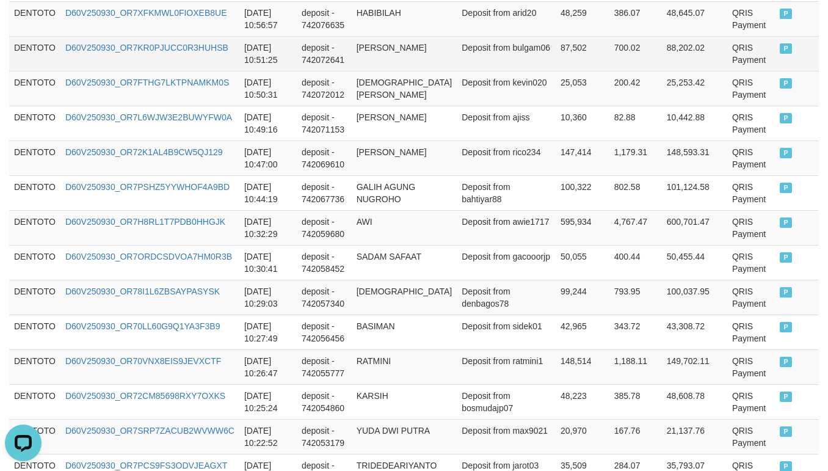
scroll to position [1622, 0]
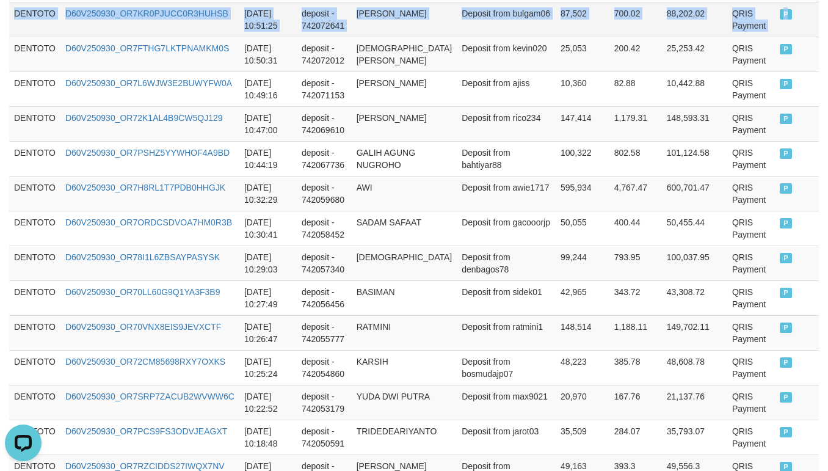
click at [775, 30] on td "P" at bounding box center [797, 19] width 44 height 35
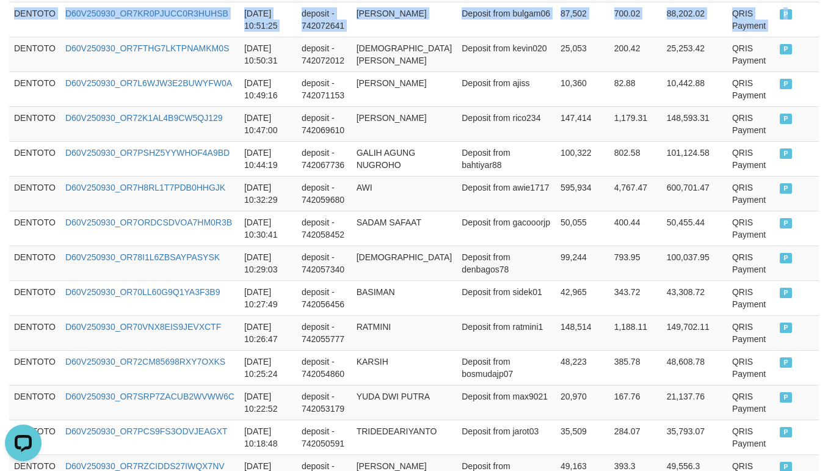
copy tbody "DENTOTO D60V250930_OR7QUMCBPP30SW9AXCY 2025-09-30 12:50:52 deposit - 742175376 …"
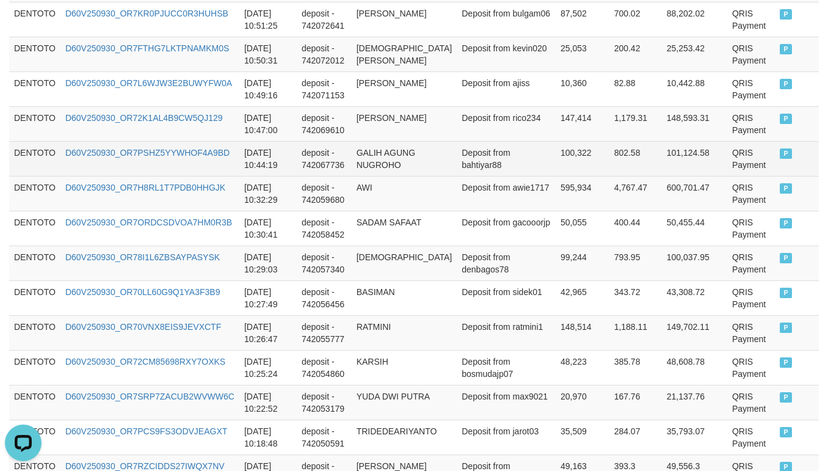
click at [449, 158] on td "GALIH AGUNG NUGROHO" at bounding box center [405, 158] width 106 height 35
click at [469, 161] on td "Deposit from bahtiyar88" at bounding box center [506, 158] width 99 height 35
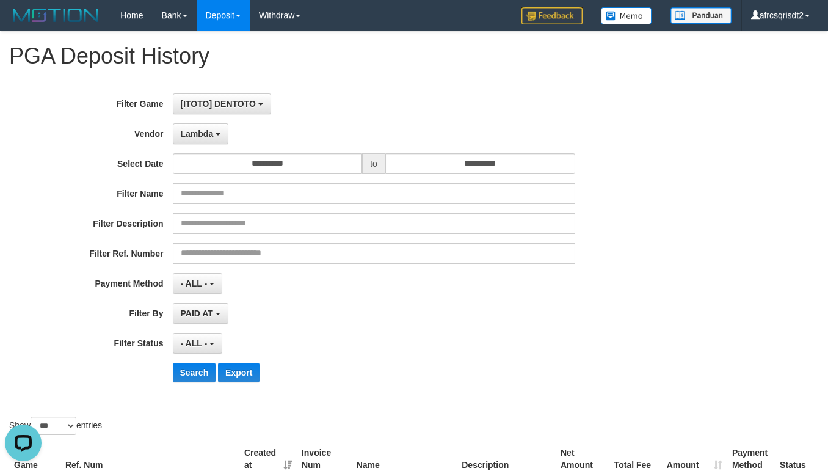
scroll to position [305, 0]
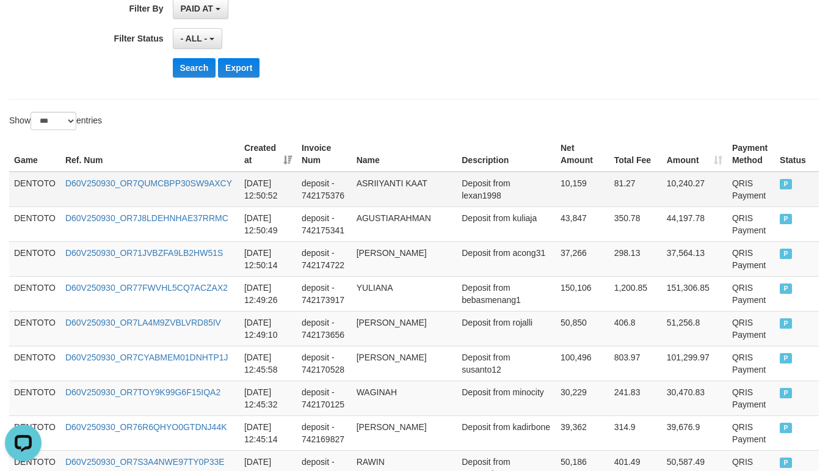
click at [21, 191] on td "DENTOTO" at bounding box center [34, 189] width 51 height 35
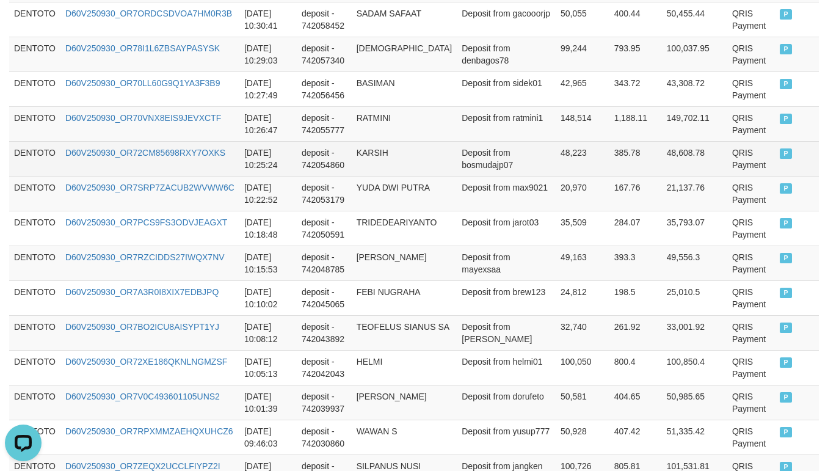
scroll to position [1526, 0]
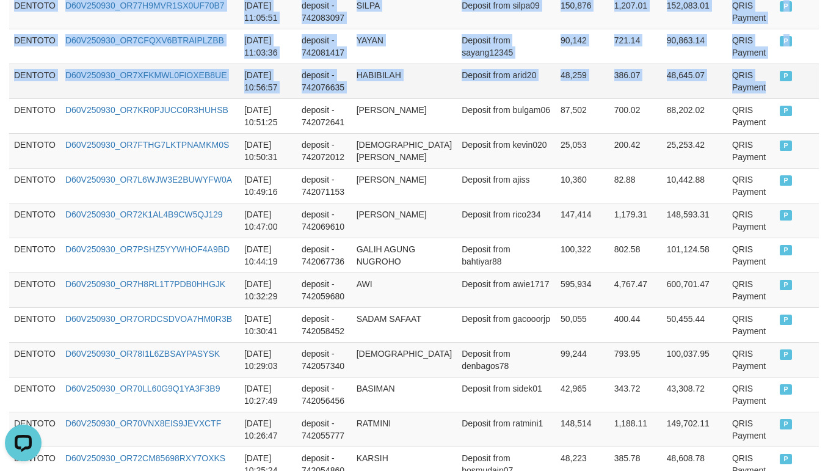
click at [753, 98] on td "QRIS Payment" at bounding box center [751, 80] width 48 height 35
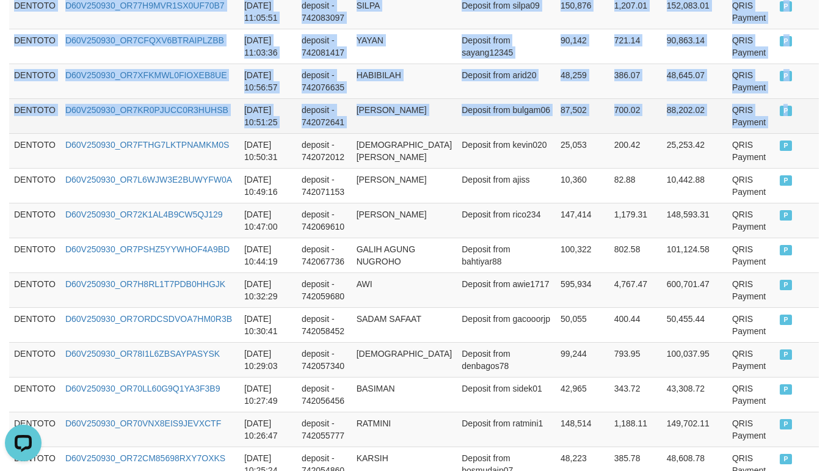
click at [775, 128] on td "P" at bounding box center [797, 115] width 44 height 35
copy tbody "DENTOTO D60V250930_OR7QUMCBPP30SW9AXCY 2025-09-30 12:50:52 deposit - 742175376 …"
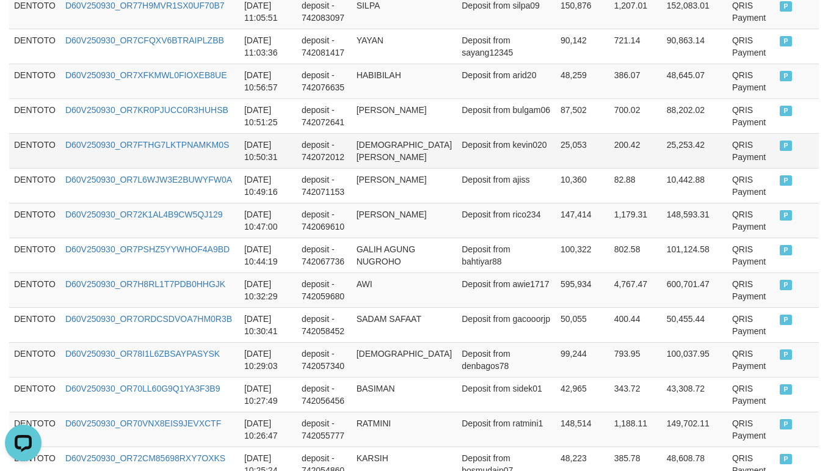
click at [610, 162] on td "200.42" at bounding box center [635, 150] width 52 height 35
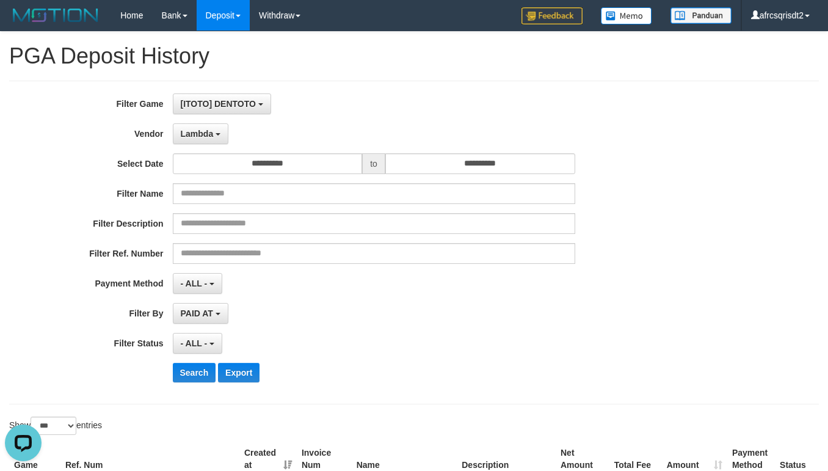
scroll to position [305, 0]
